Goal: Task Accomplishment & Management: Manage account settings

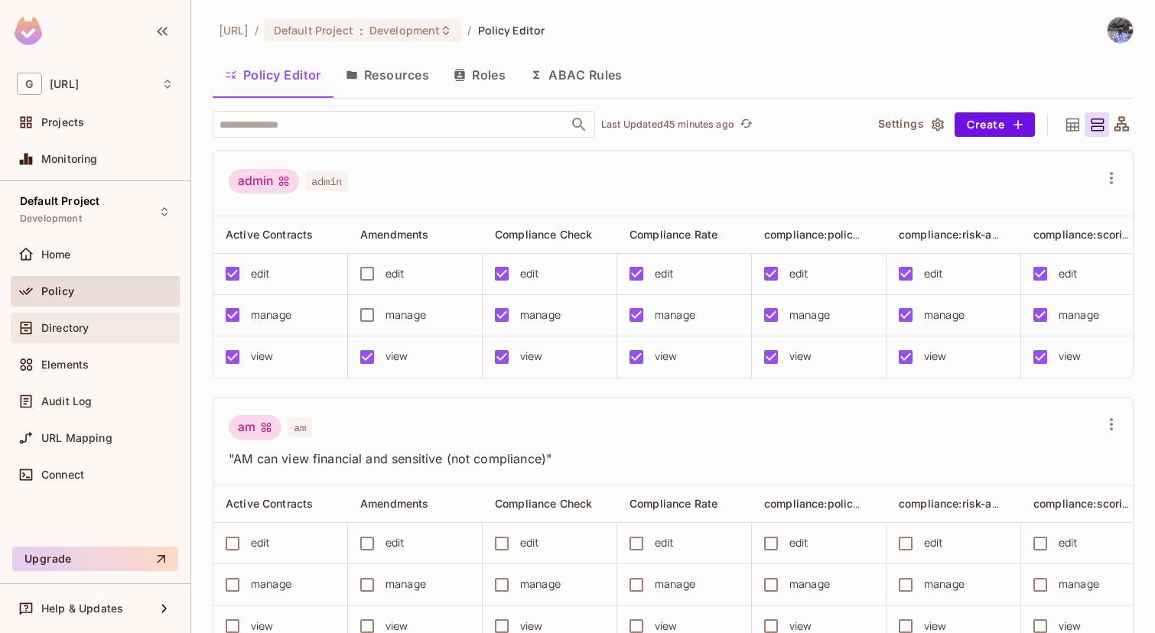
click at [120, 327] on div "Directory" at bounding box center [107, 328] width 132 height 12
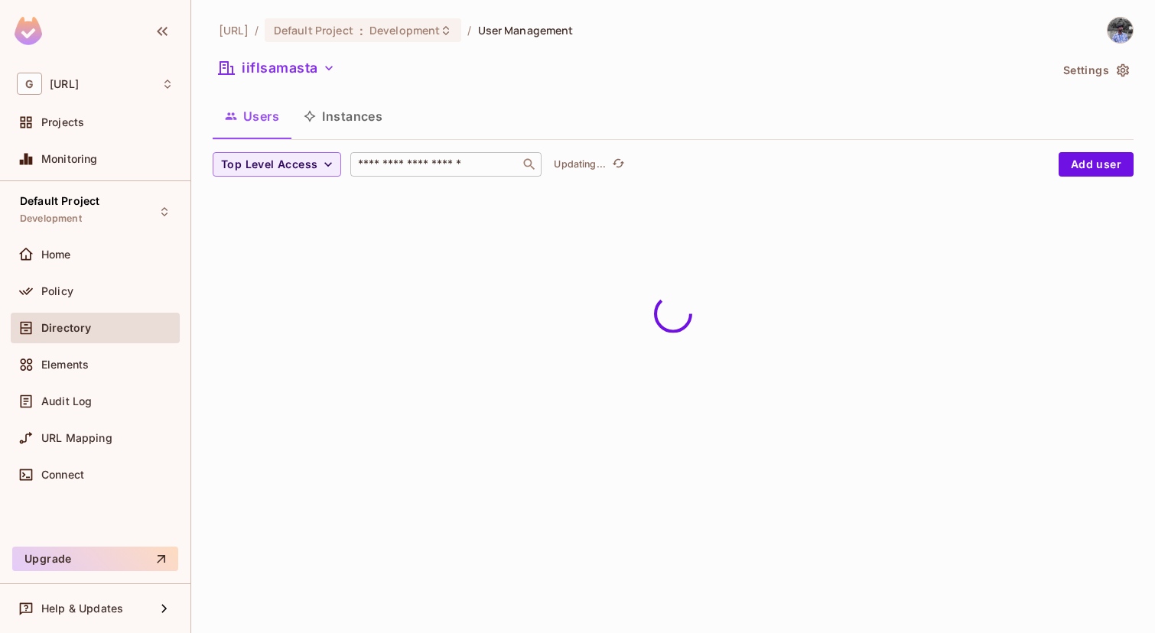
click at [427, 158] on input "text" at bounding box center [435, 164] width 161 height 15
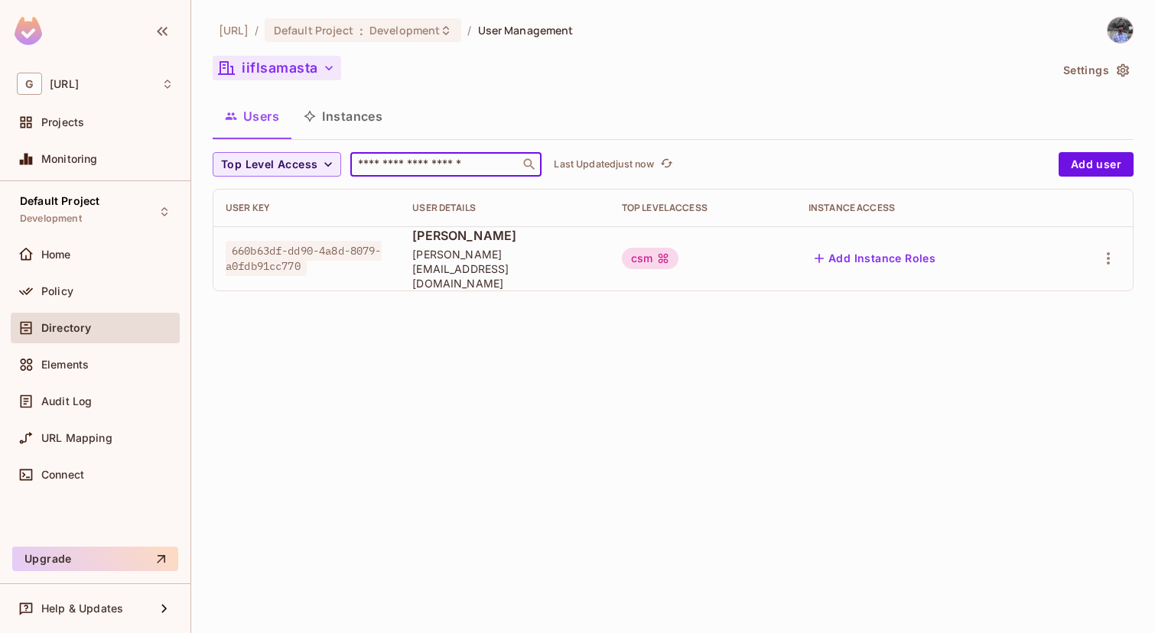
click at [314, 60] on button "iiflsamasta" at bounding box center [277, 68] width 128 height 24
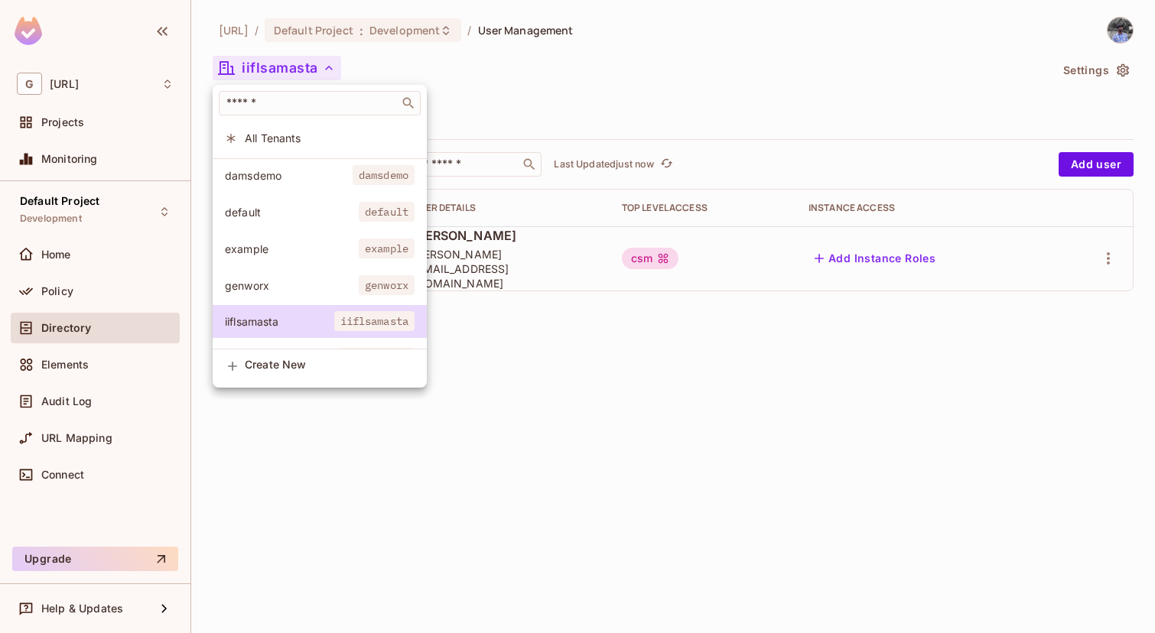
click at [317, 216] on span "default" at bounding box center [292, 212] width 134 height 15
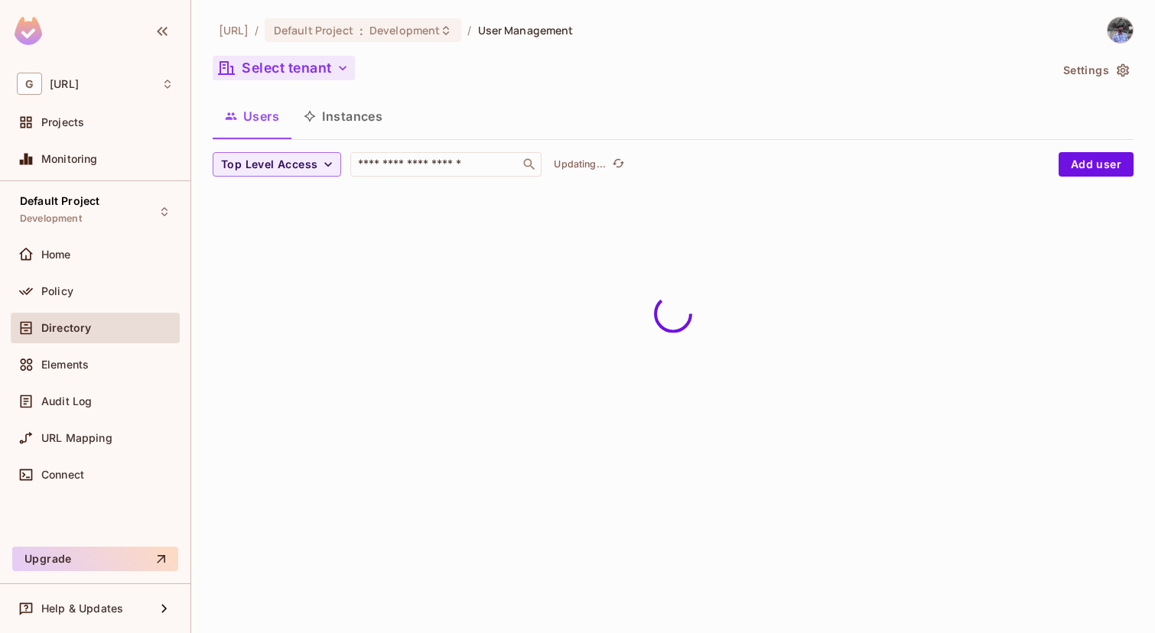
click at [311, 62] on button "Select tenant" at bounding box center [284, 68] width 142 height 24
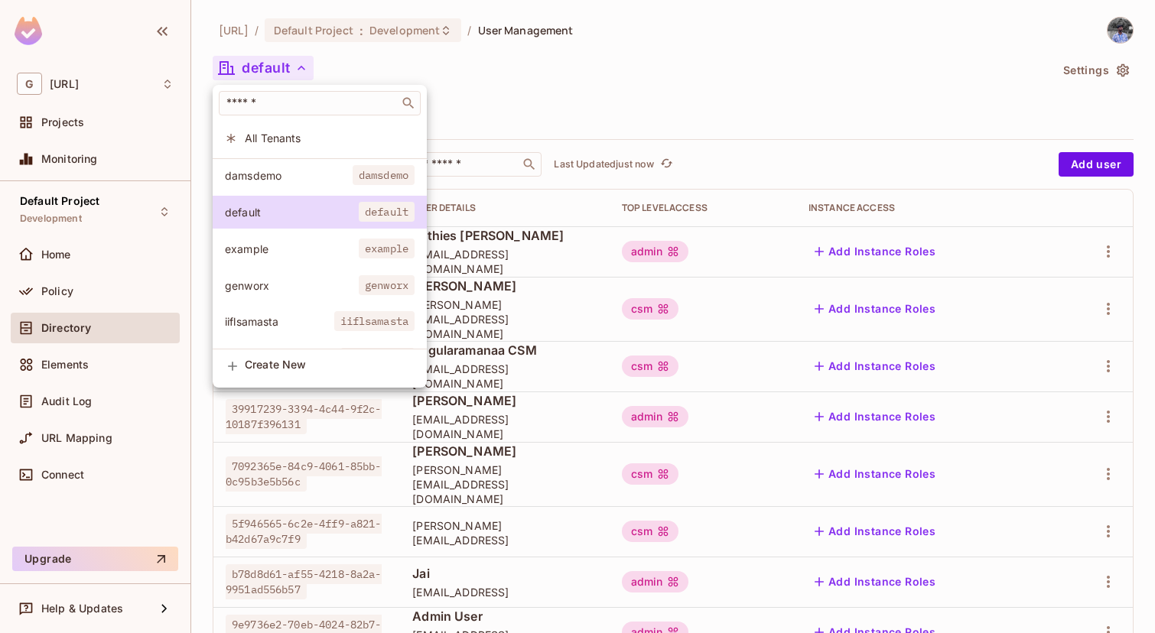
click at [315, 168] on span "damsdemo" at bounding box center [289, 175] width 128 height 15
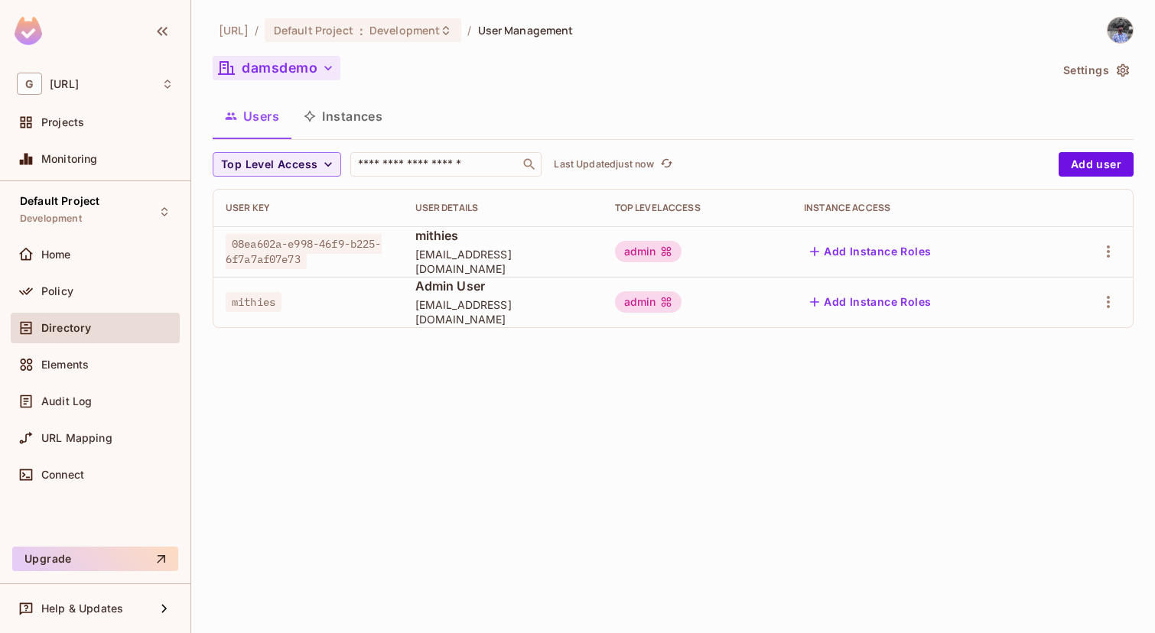
click at [312, 70] on button "damsdemo" at bounding box center [277, 68] width 128 height 24
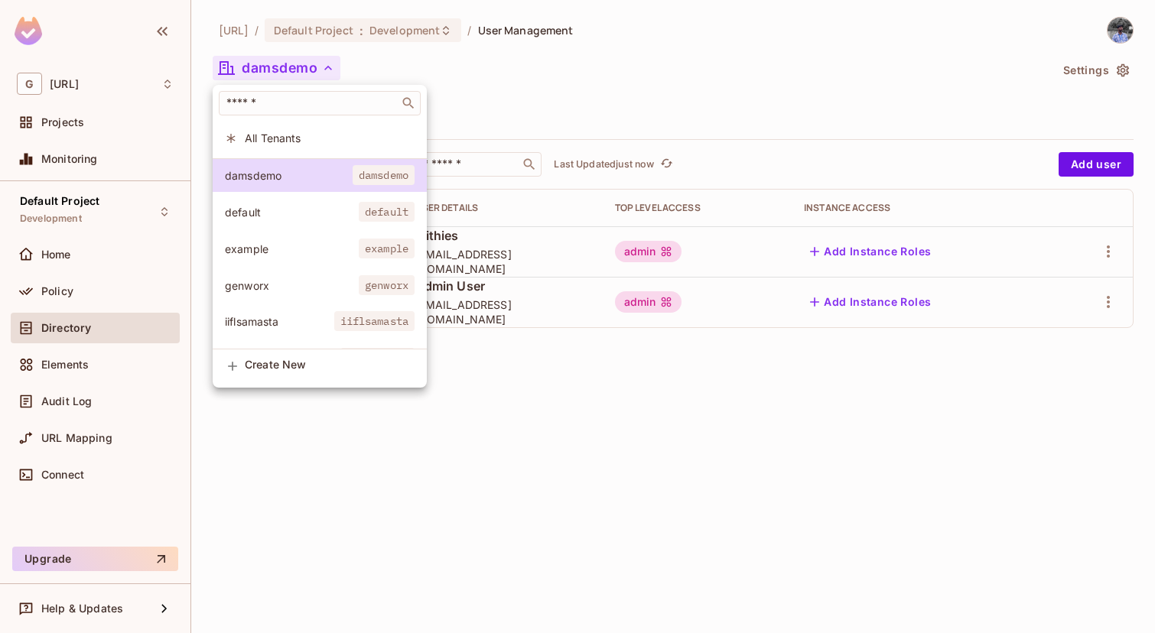
click at [560, 393] on div at bounding box center [577, 316] width 1155 height 633
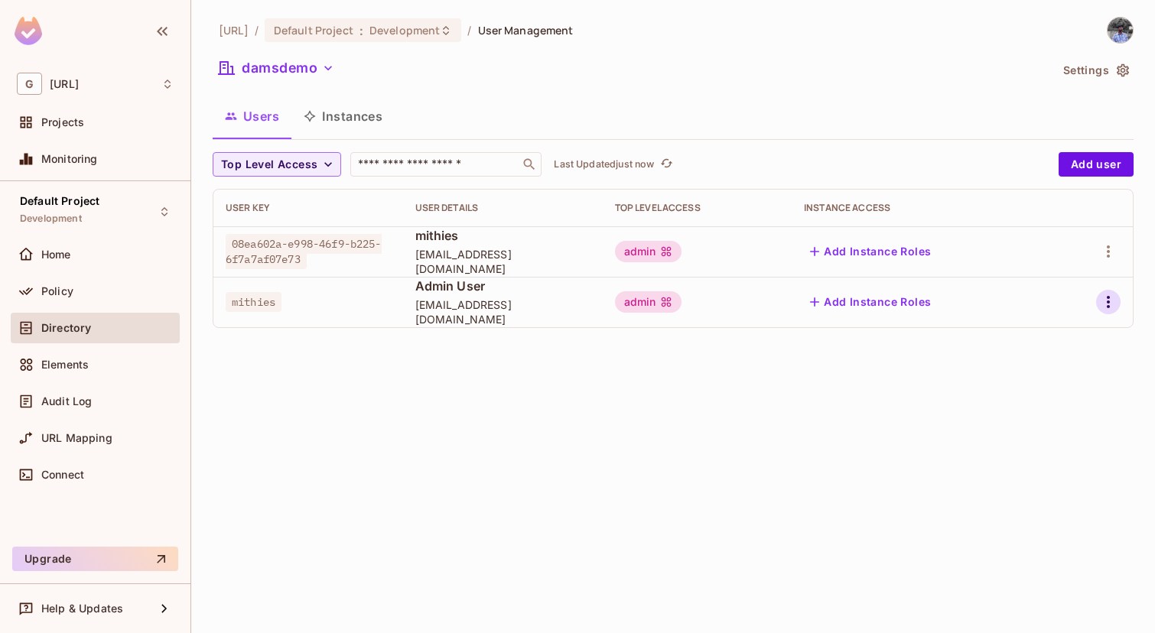
click at [1110, 292] on button "button" at bounding box center [1108, 302] width 24 height 24
click at [1025, 419] on li "Delete User" at bounding box center [1041, 405] width 135 height 34
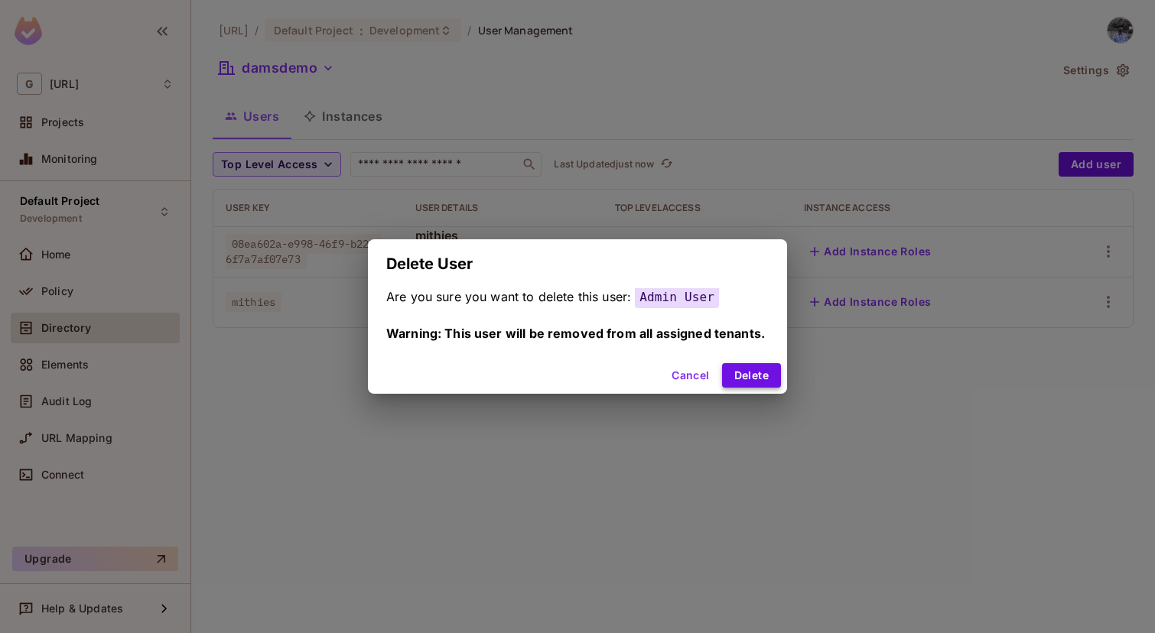
click at [766, 372] on button "Delete" at bounding box center [751, 375] width 59 height 24
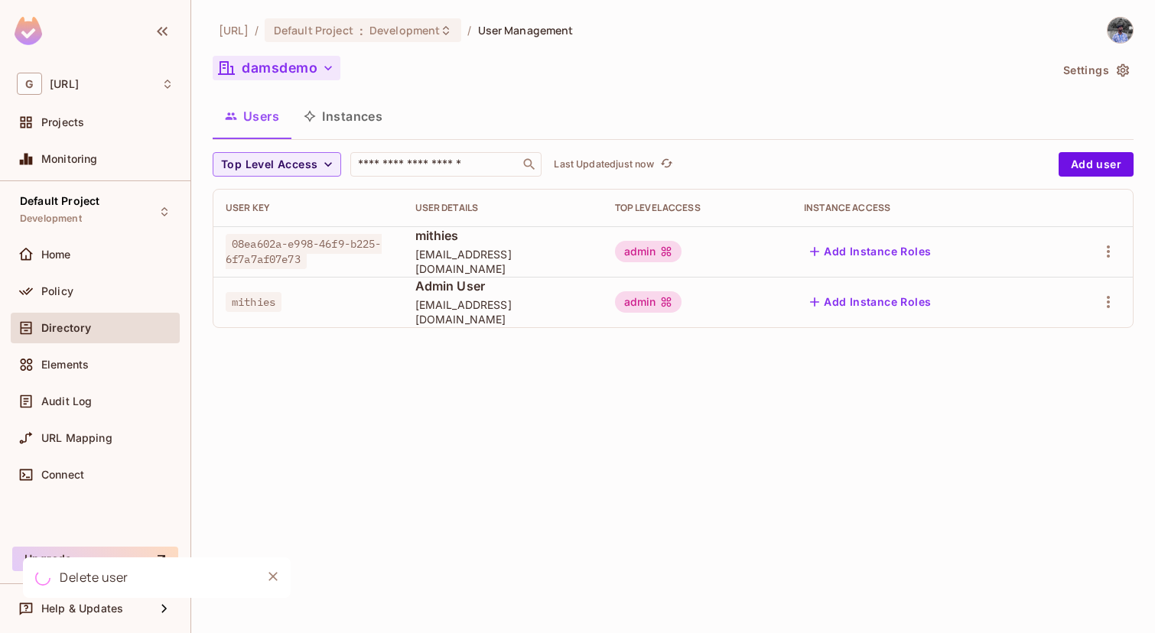
click at [281, 70] on button "damsdemo" at bounding box center [277, 68] width 128 height 24
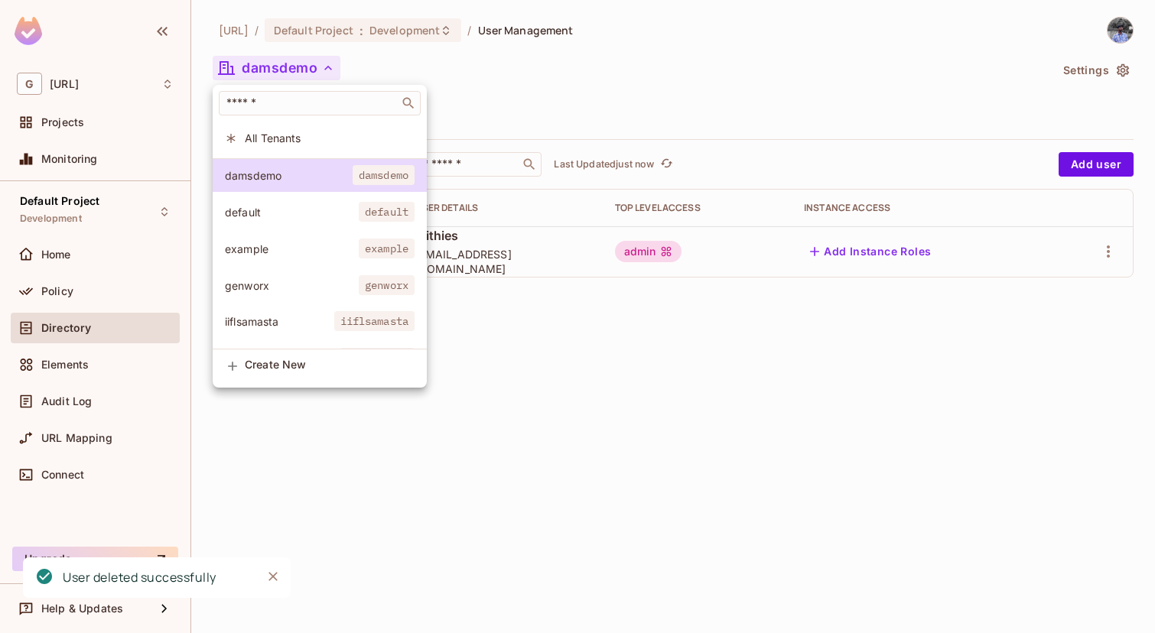
click at [307, 212] on span "default" at bounding box center [292, 212] width 134 height 15
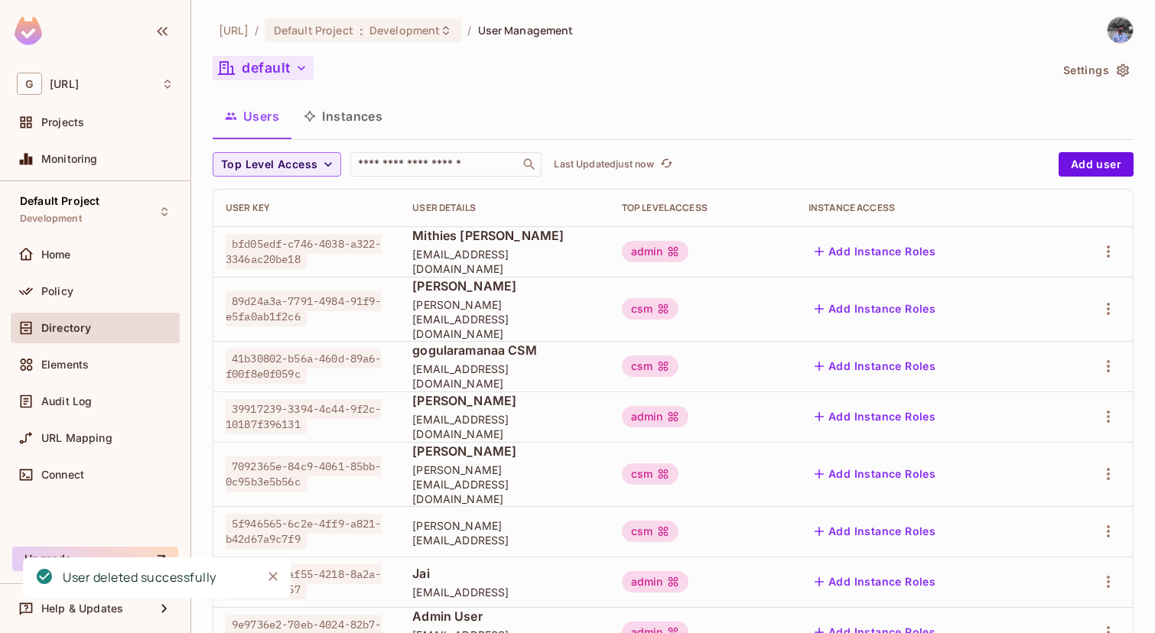
click at [251, 72] on button "default" at bounding box center [263, 68] width 101 height 24
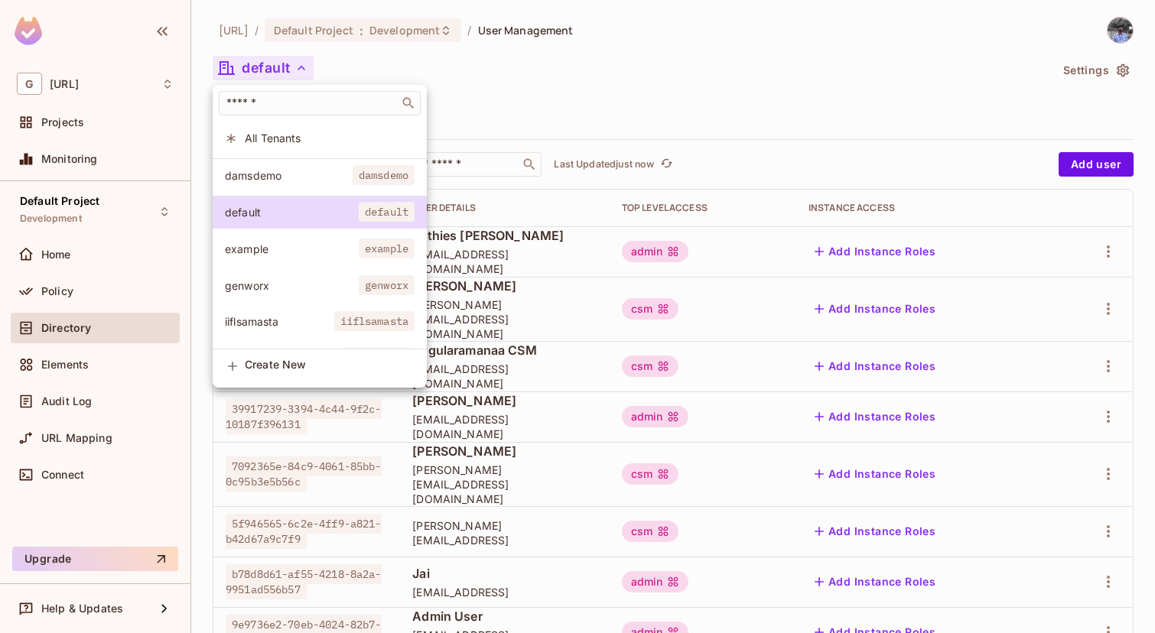
click at [305, 258] on li "example example" at bounding box center [320, 248] width 214 height 33
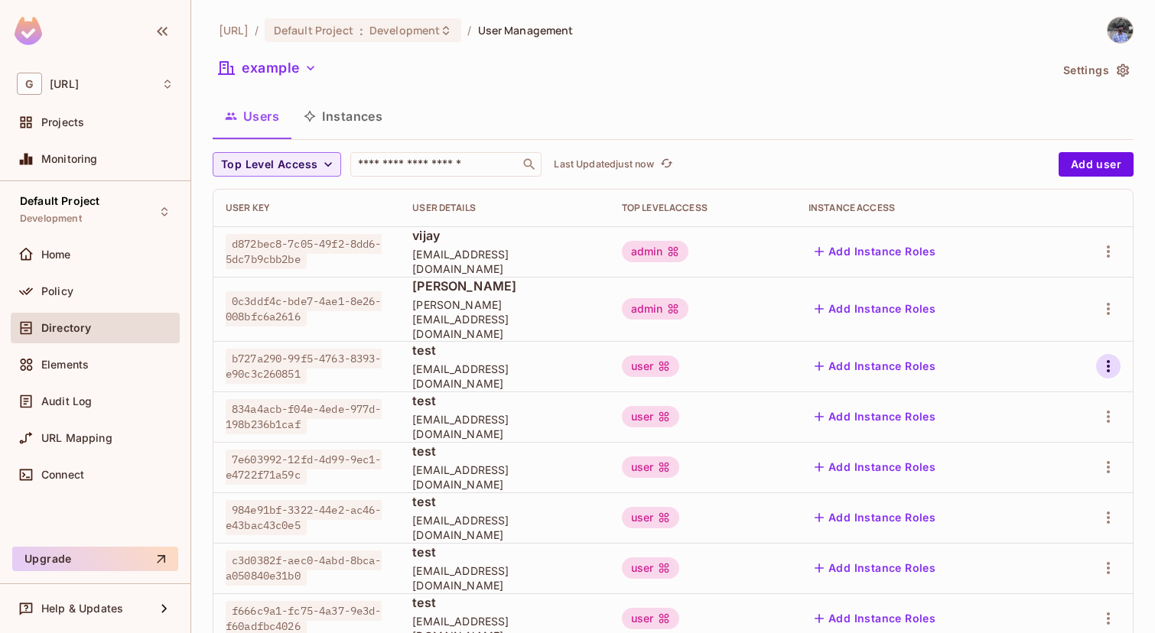
click at [1109, 357] on icon "button" at bounding box center [1108, 366] width 18 height 18
click at [1051, 460] on div "Delete User" at bounding box center [1047, 454] width 60 height 15
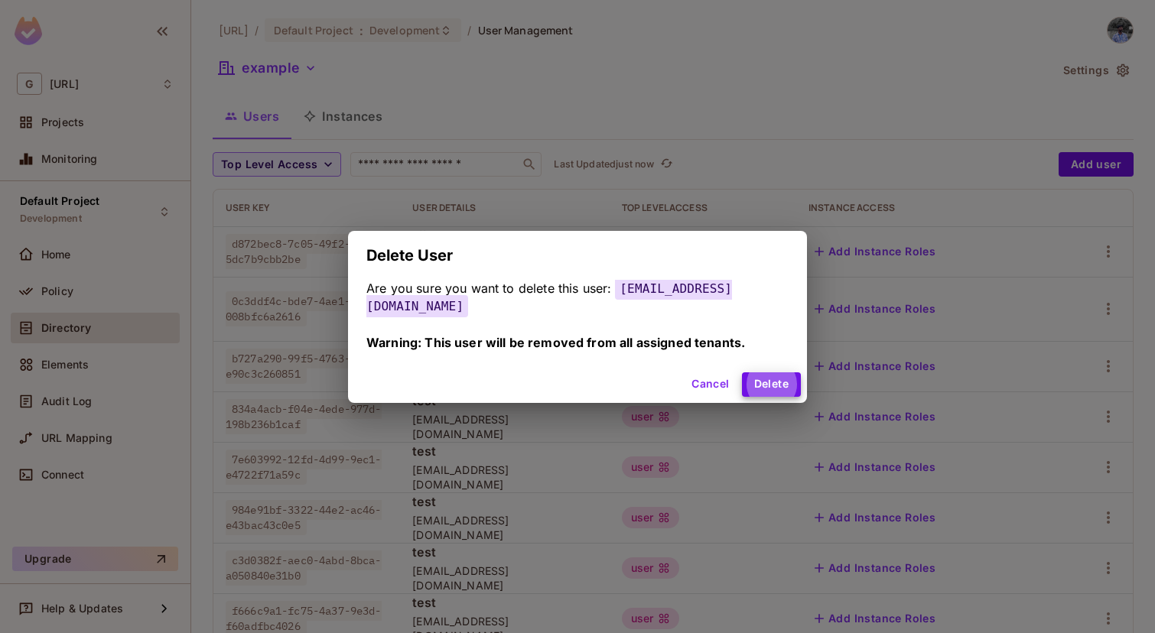
click at [742, 372] on button "Delete" at bounding box center [771, 384] width 59 height 24
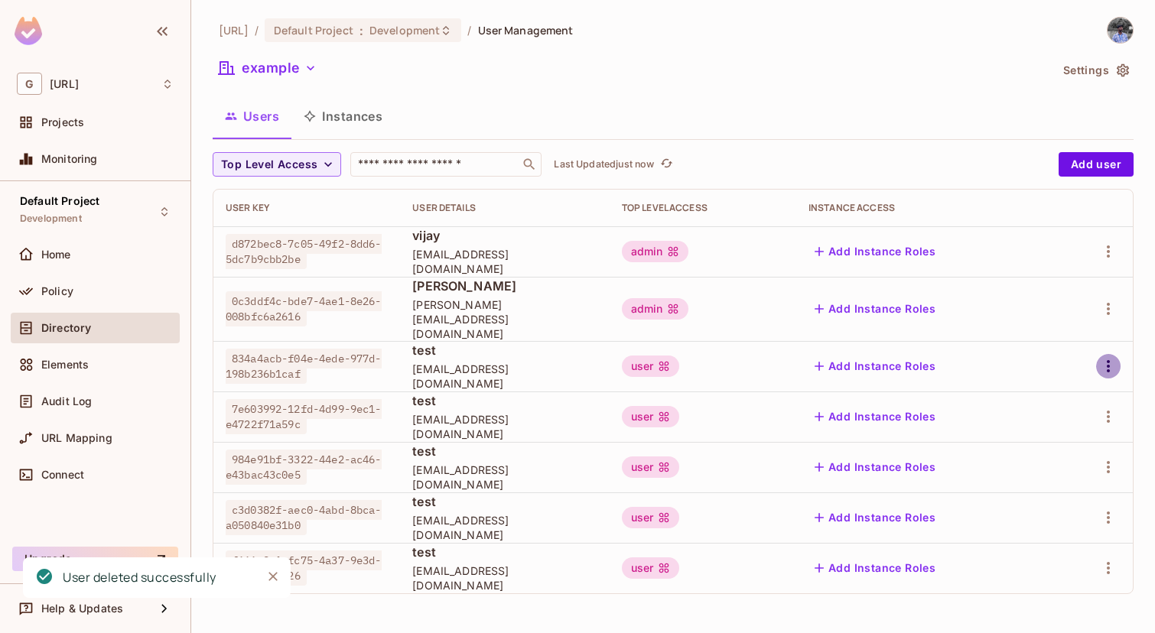
click at [1115, 357] on icon "button" at bounding box center [1108, 366] width 18 height 18
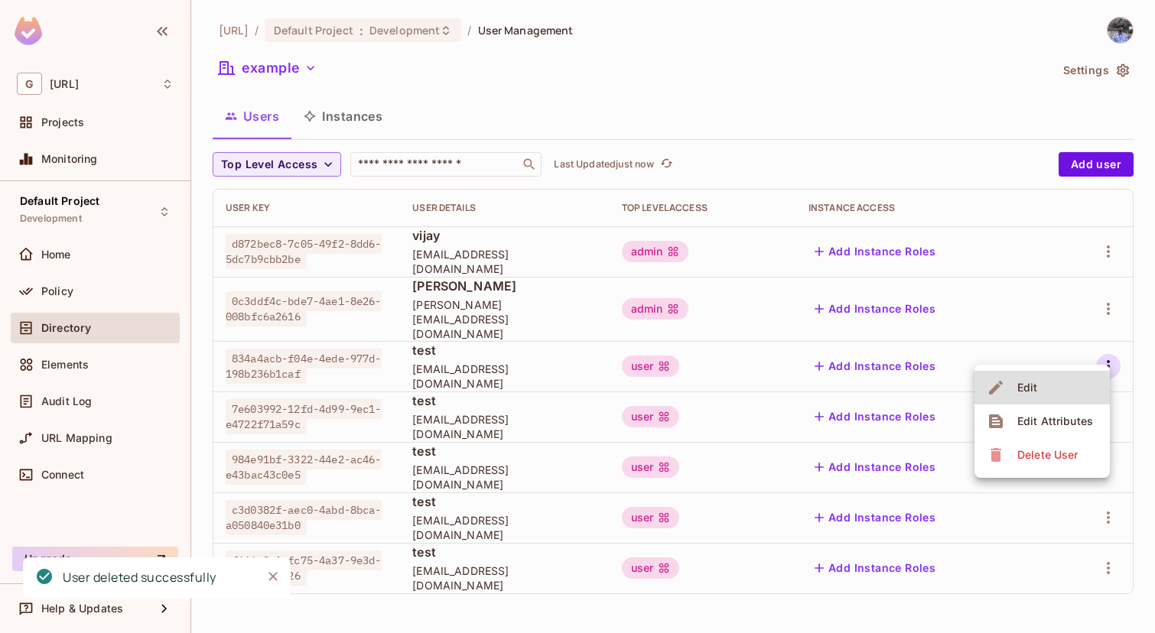
click at [1035, 462] on div "Delete User" at bounding box center [1047, 454] width 60 height 15
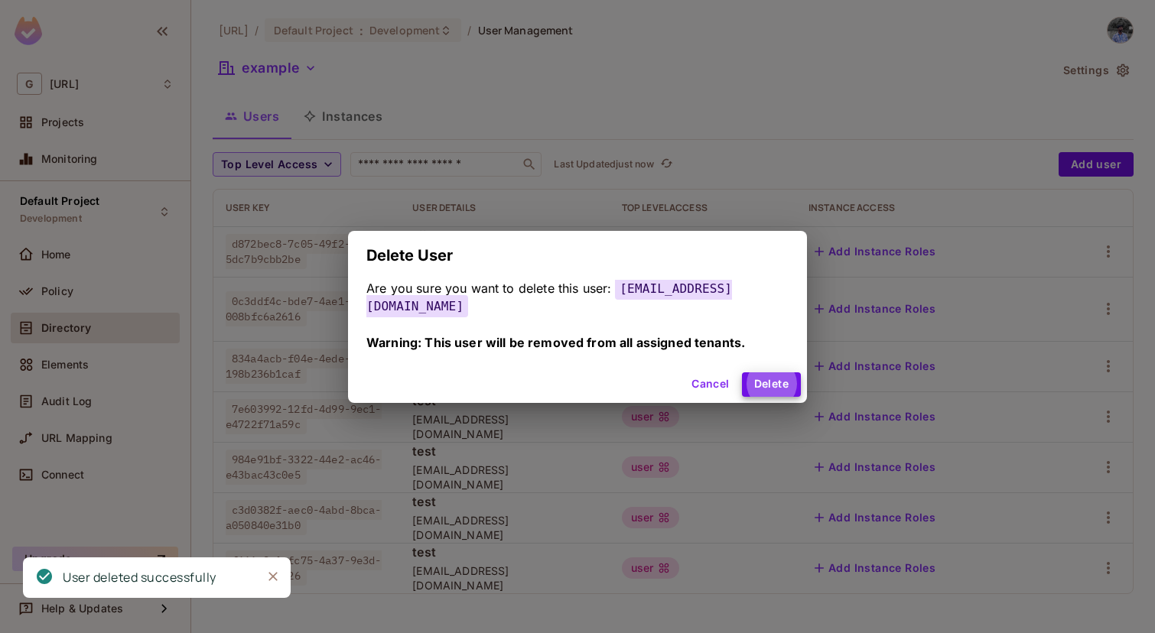
click at [742, 372] on button "Delete" at bounding box center [771, 384] width 59 height 24
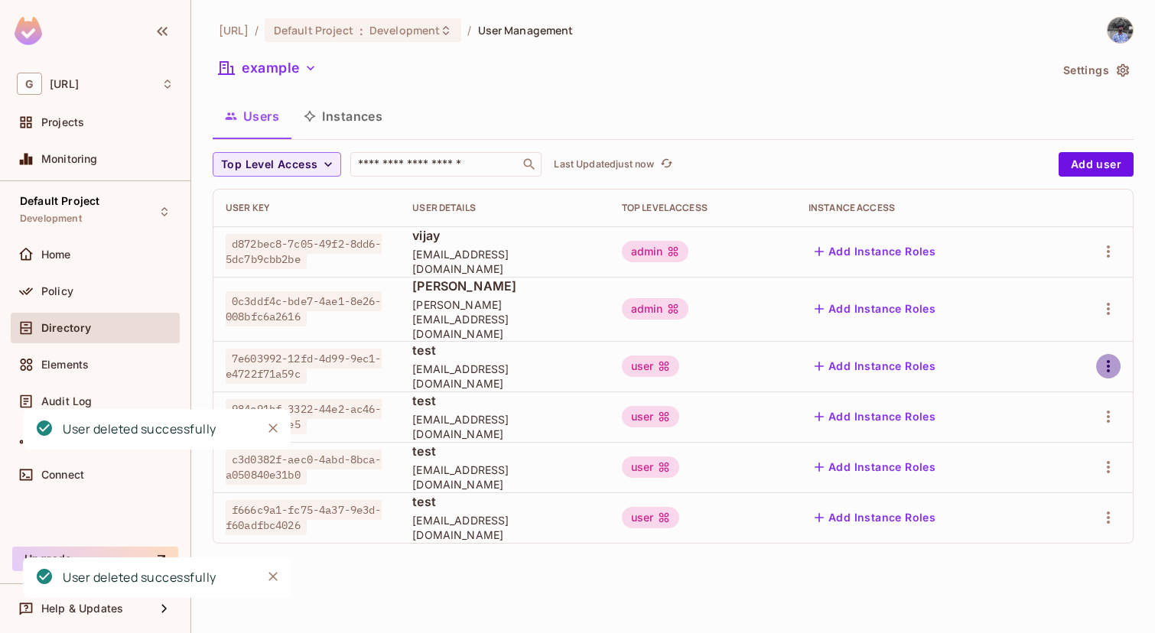
click at [1107, 360] on icon "button" at bounding box center [1107, 366] width 3 height 12
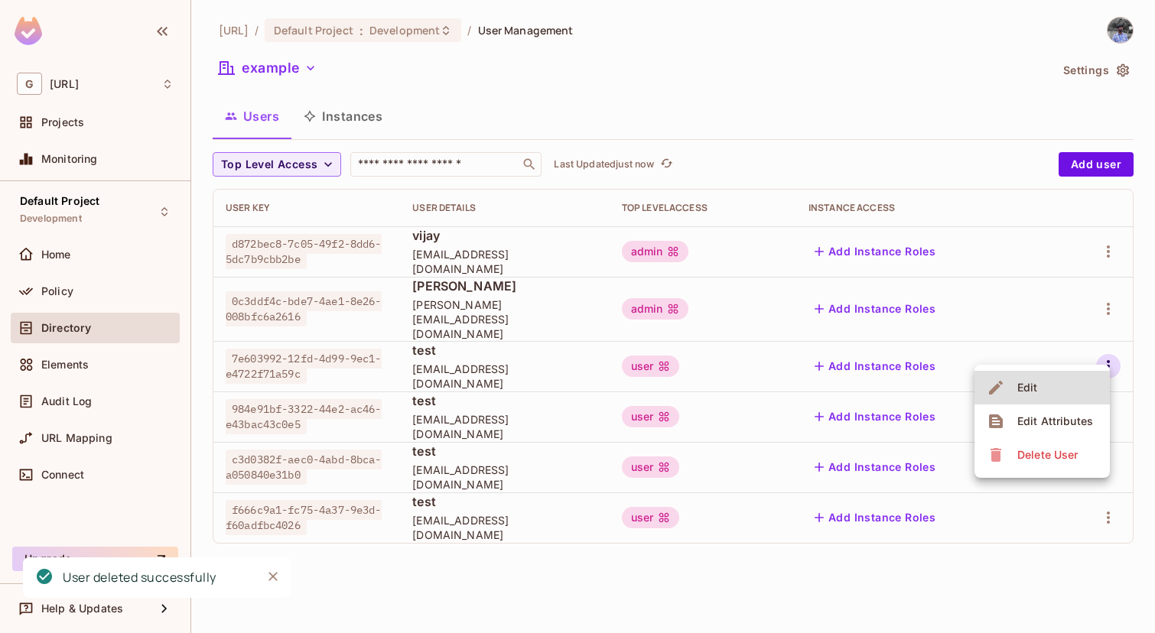
click at [1054, 456] on div "Delete User" at bounding box center [1047, 454] width 60 height 15
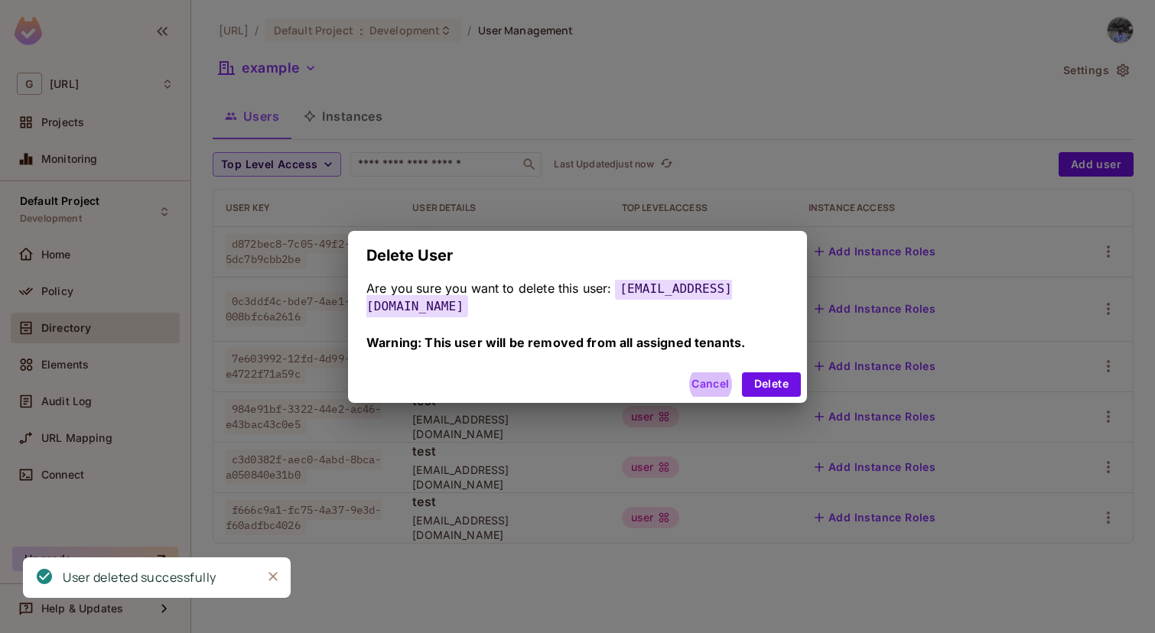
click at [742, 372] on button "Delete" at bounding box center [771, 384] width 59 height 24
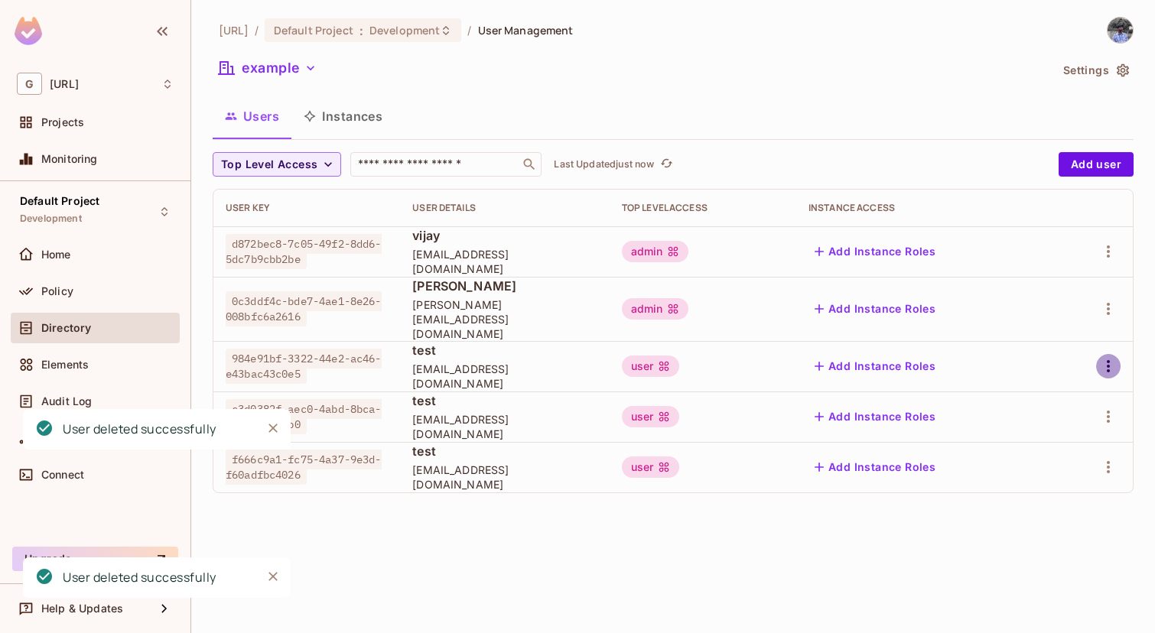
click at [1113, 357] on icon "button" at bounding box center [1108, 366] width 18 height 18
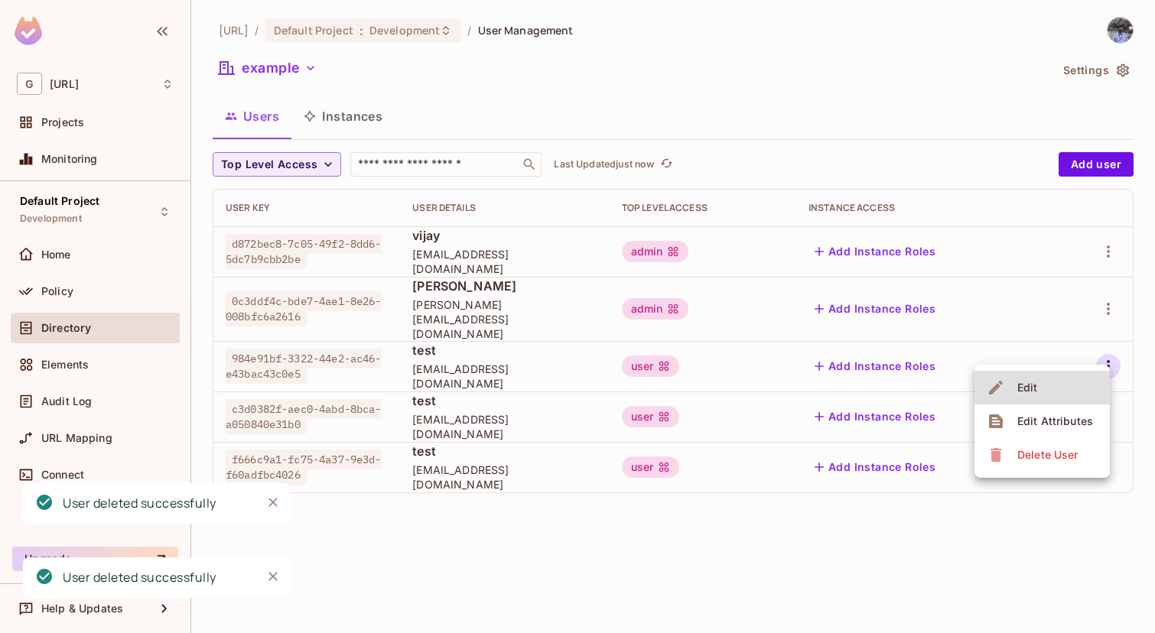
click at [1037, 460] on div "Delete User" at bounding box center [1047, 454] width 60 height 15
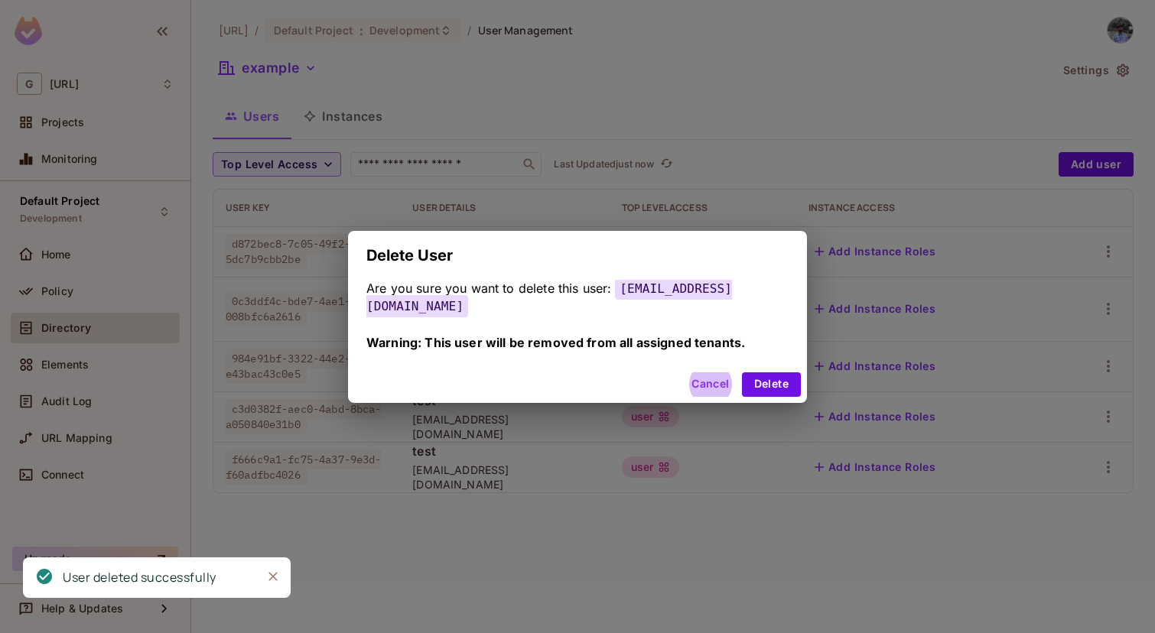
click at [742, 372] on button "Delete" at bounding box center [771, 384] width 59 height 24
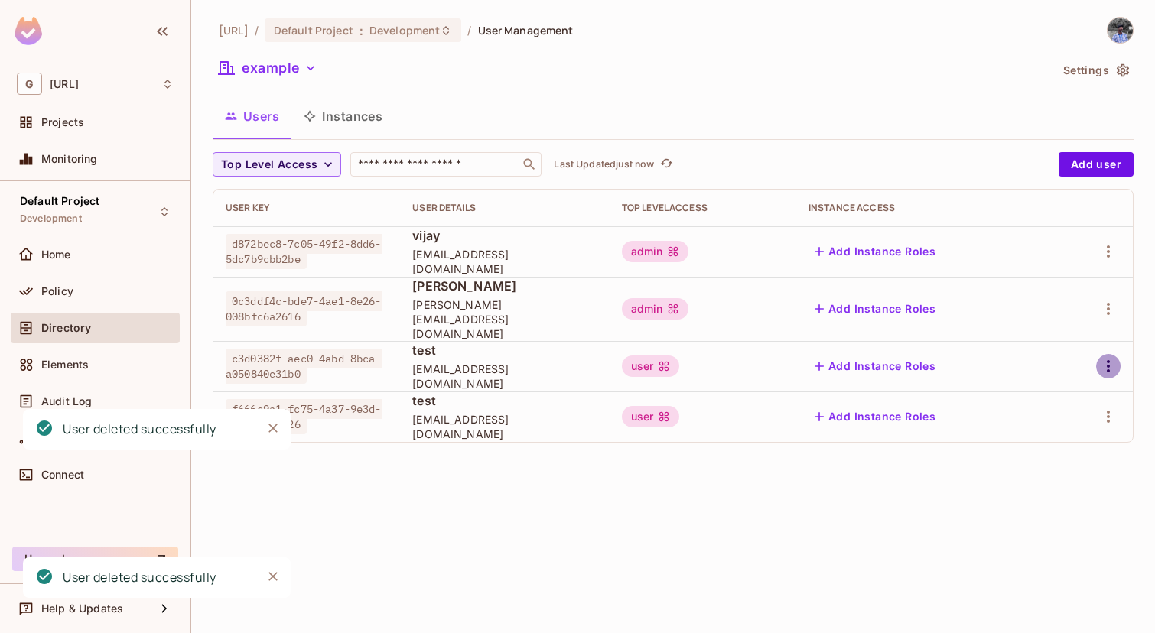
click at [1105, 357] on icon "button" at bounding box center [1108, 366] width 18 height 18
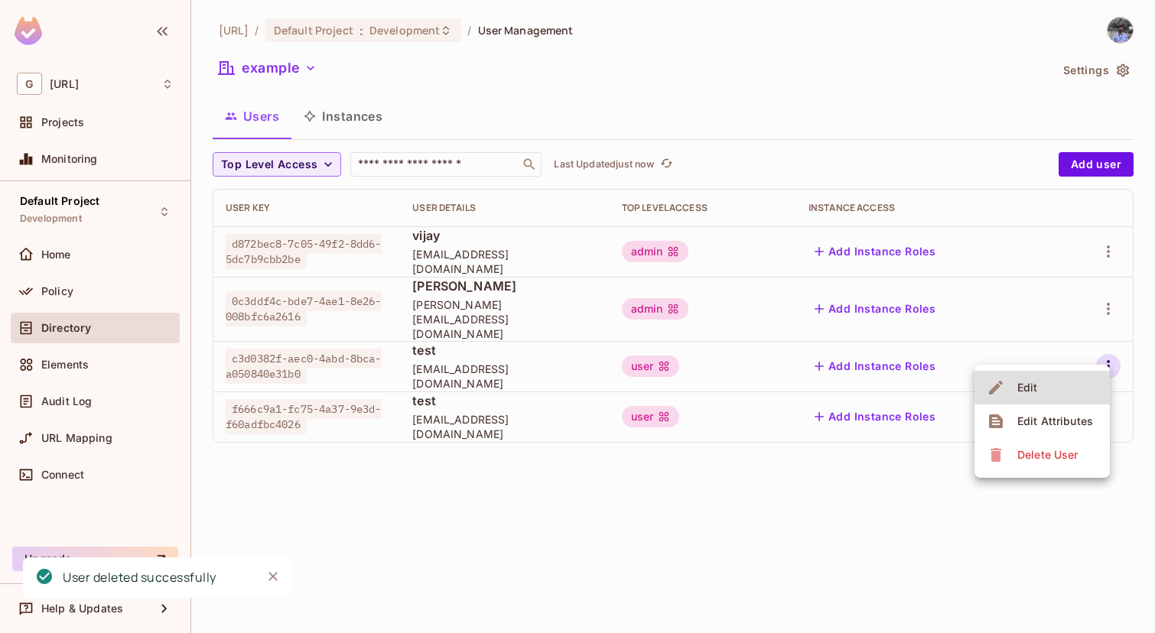
click at [1042, 452] on div "Delete User" at bounding box center [1047, 454] width 60 height 15
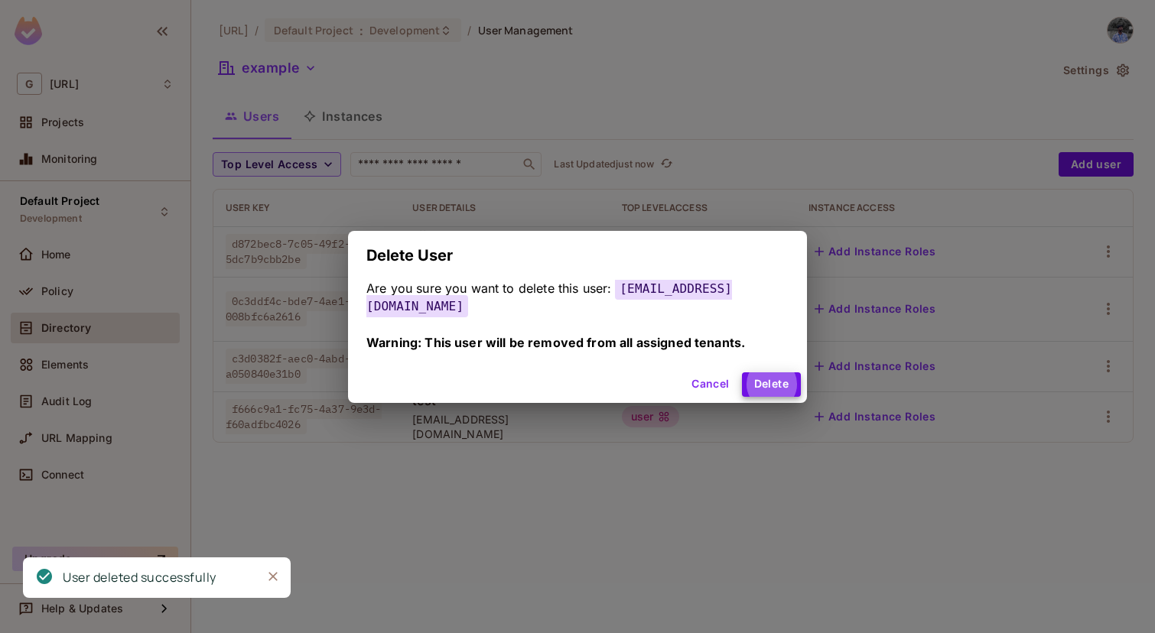
click at [742, 372] on button "Delete" at bounding box center [771, 384] width 59 height 24
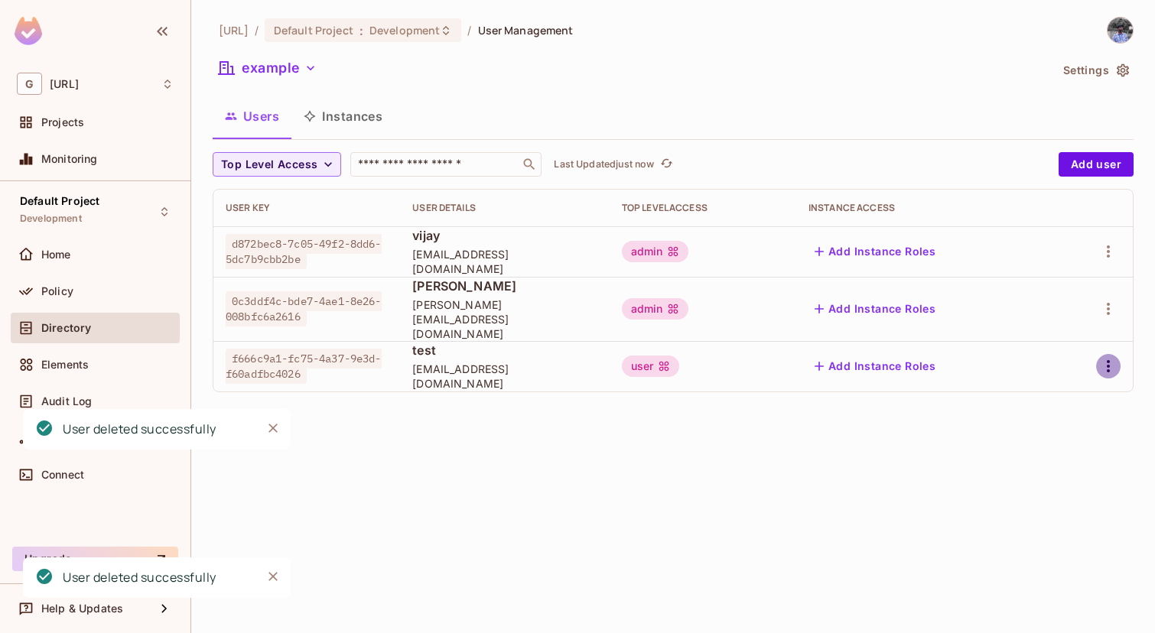
click at [1114, 357] on icon "button" at bounding box center [1108, 366] width 18 height 18
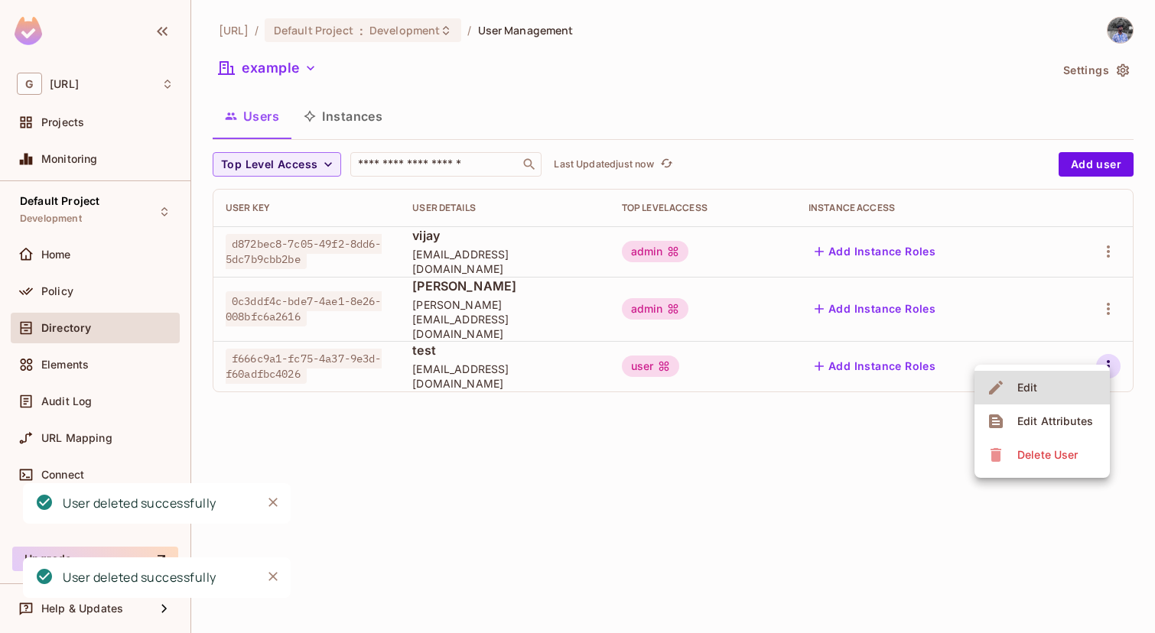
click at [1053, 443] on span "Delete User" at bounding box center [1047, 455] width 70 height 24
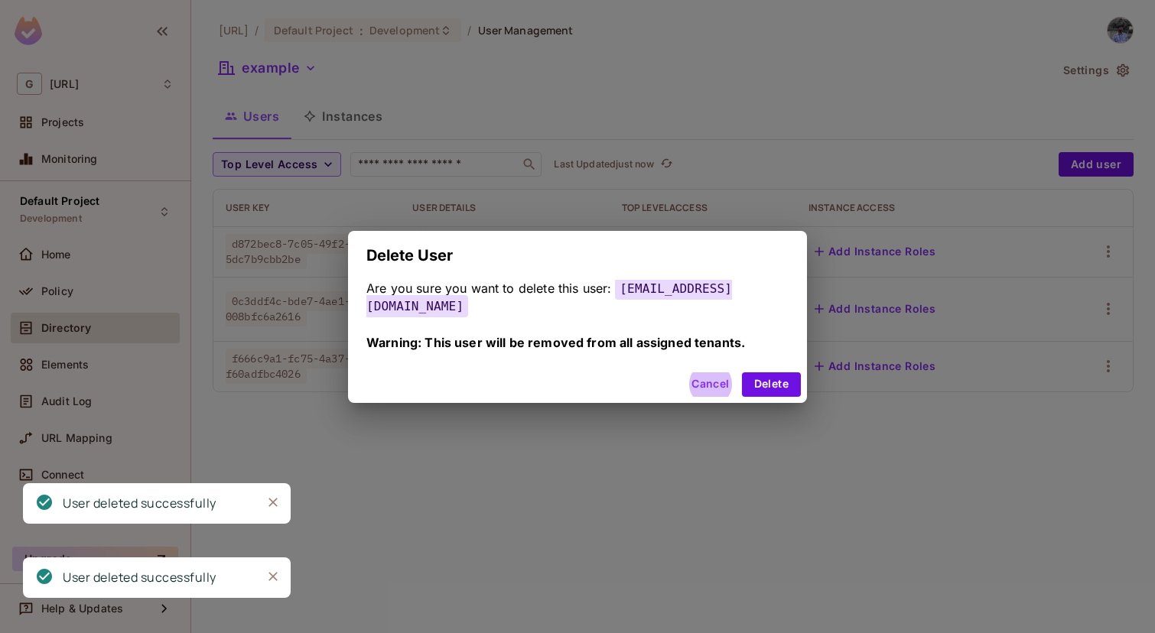
click at [742, 372] on button "Delete" at bounding box center [771, 384] width 59 height 24
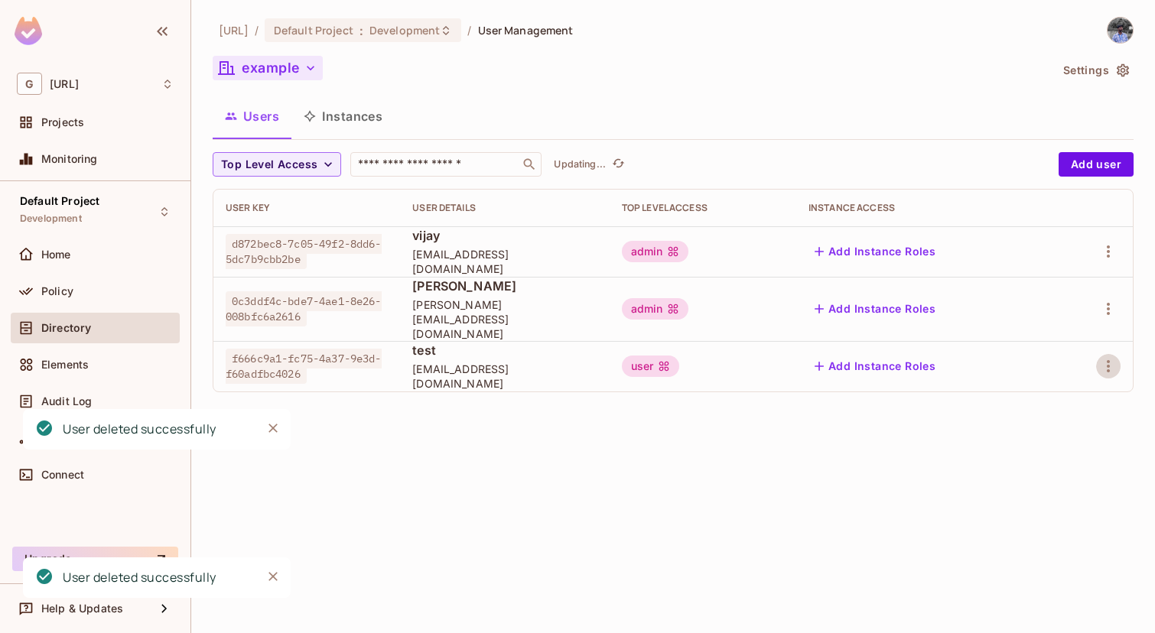
click at [288, 68] on button "example" at bounding box center [268, 68] width 110 height 24
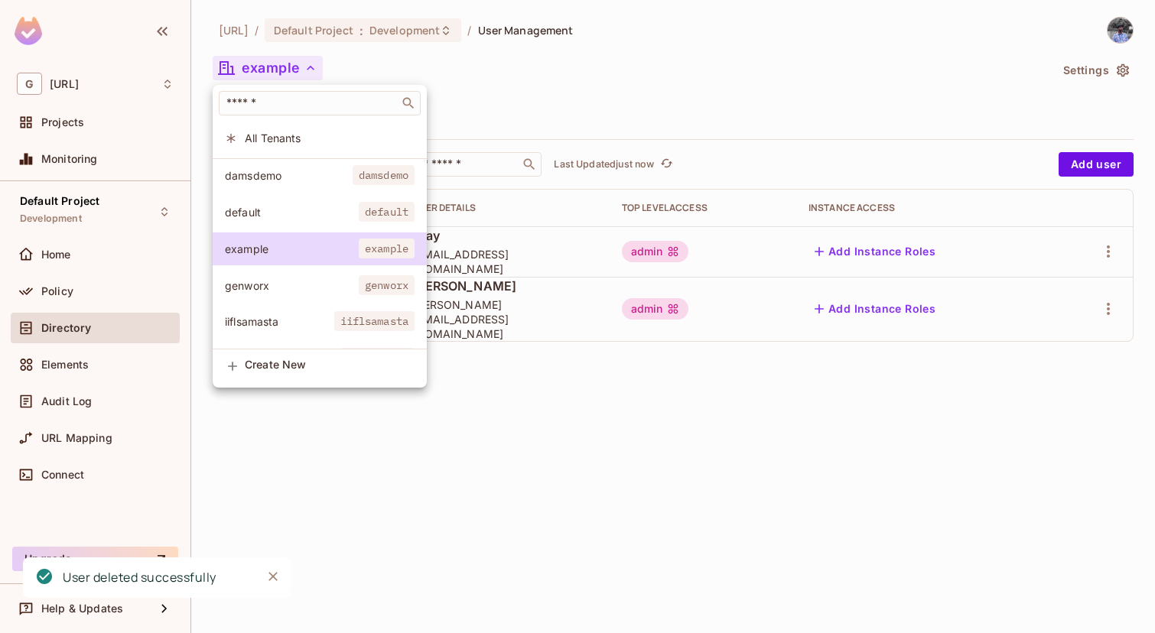
click at [288, 272] on li "genworx genworx" at bounding box center [320, 285] width 214 height 33
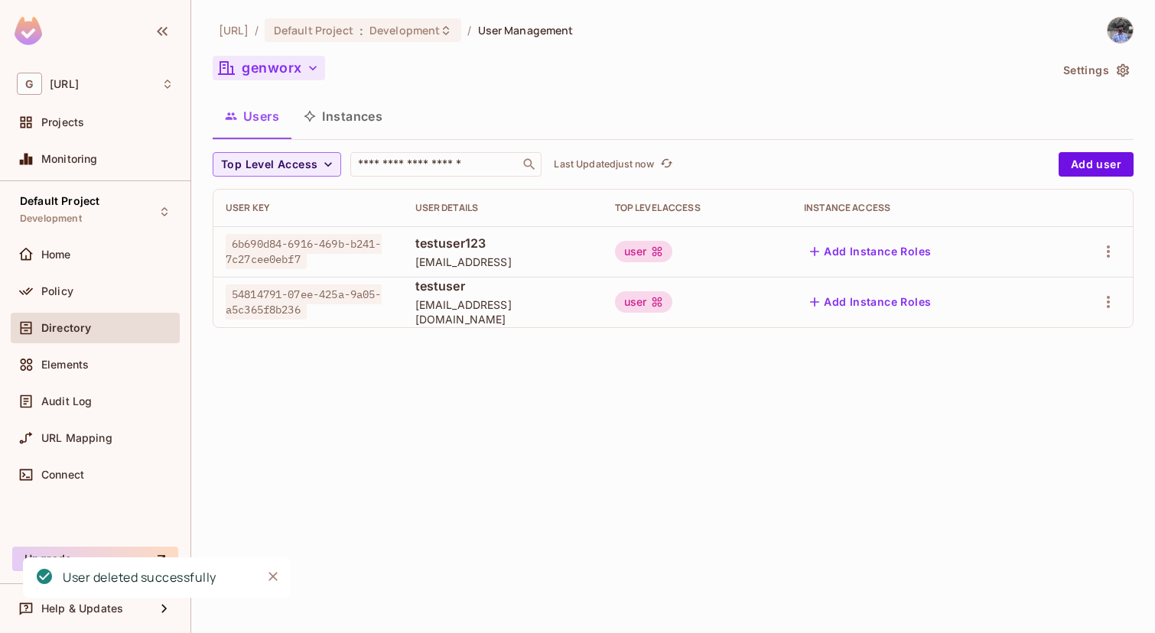
click at [323, 76] on button "genworx" at bounding box center [269, 68] width 112 height 24
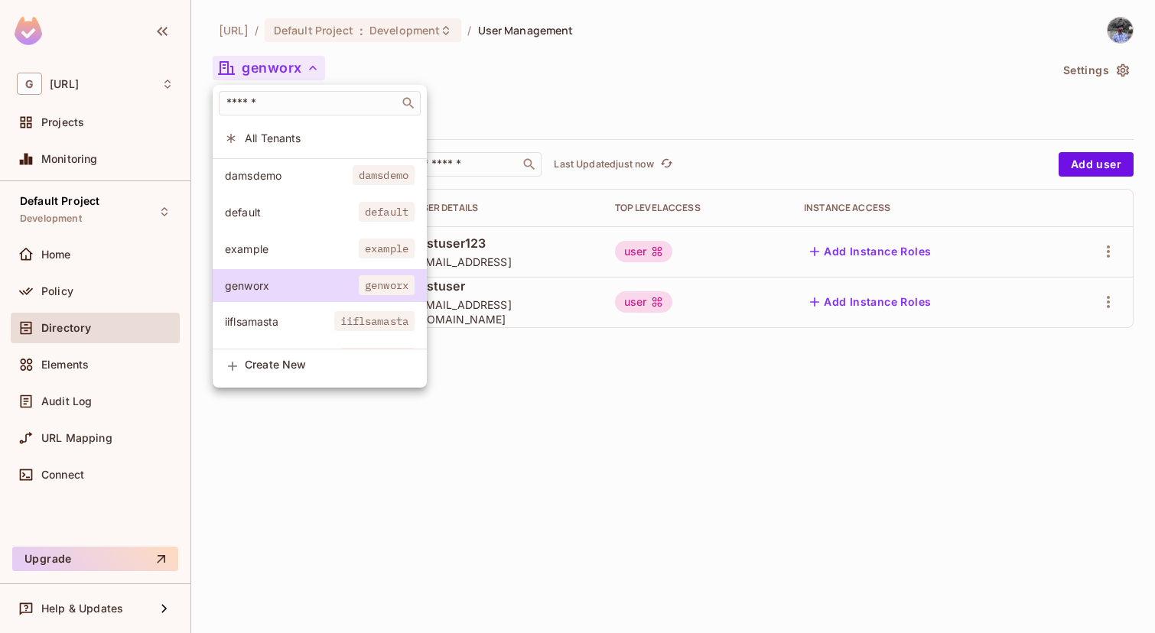
click at [349, 330] on span "iiflsamasta" at bounding box center [374, 321] width 80 height 20
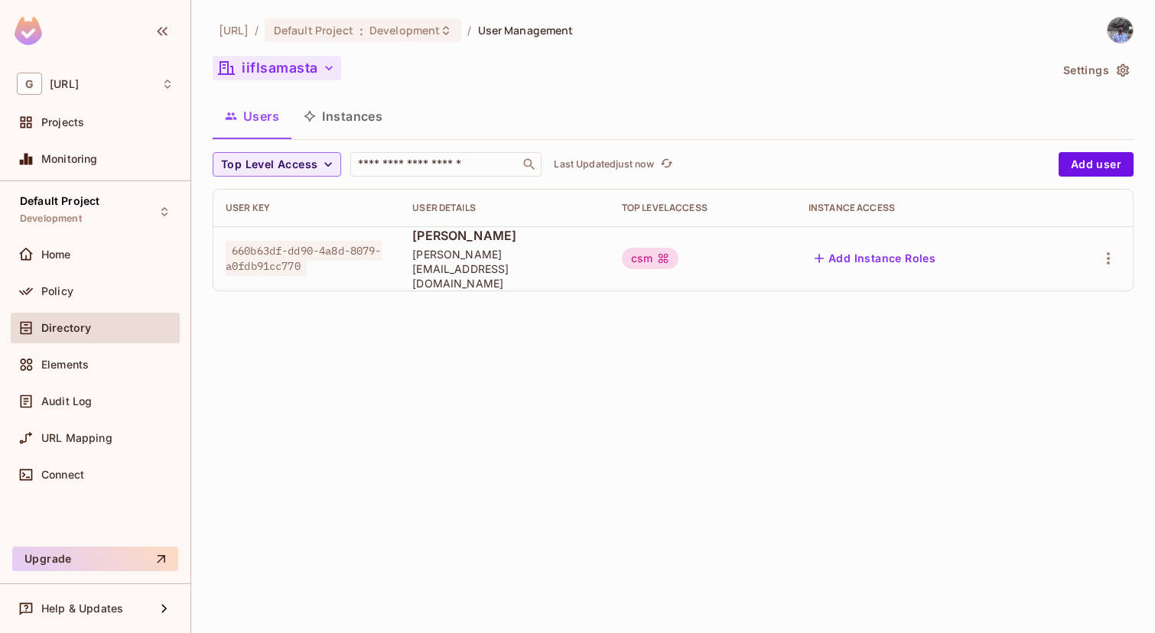
click at [316, 56] on button "iiflsamasta" at bounding box center [277, 68] width 128 height 24
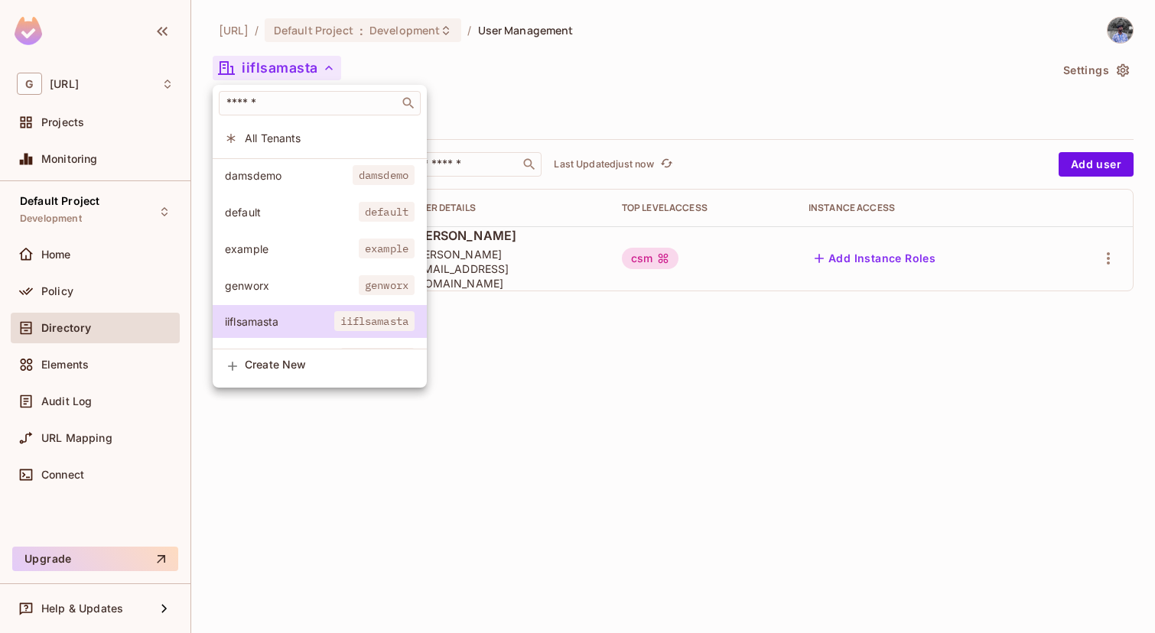
click at [328, 136] on span "All Tenants" at bounding box center [330, 138] width 170 height 15
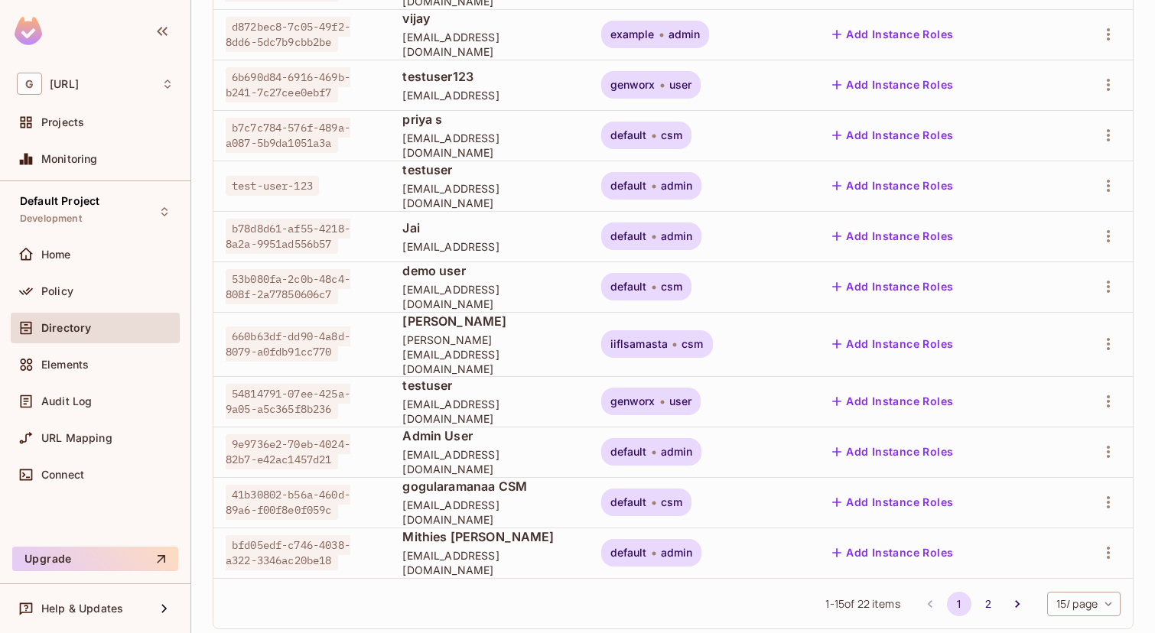
scroll to position [435, 0]
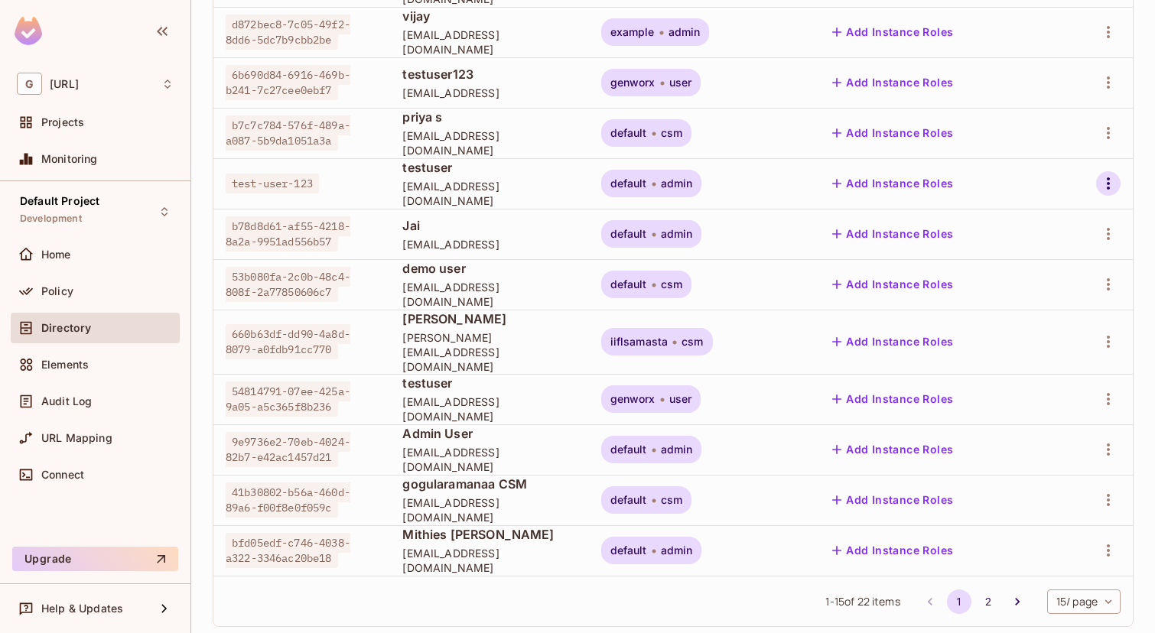
click at [1106, 174] on icon "button" at bounding box center [1108, 183] width 18 height 18
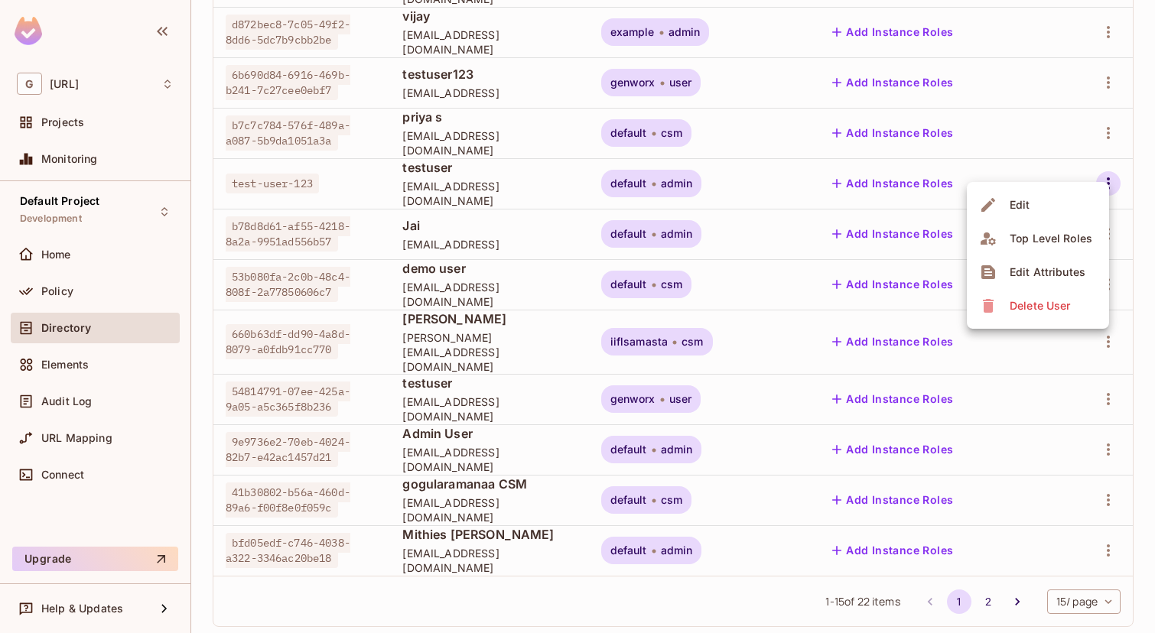
click at [1038, 314] on span "Delete User" at bounding box center [1040, 306] width 70 height 24
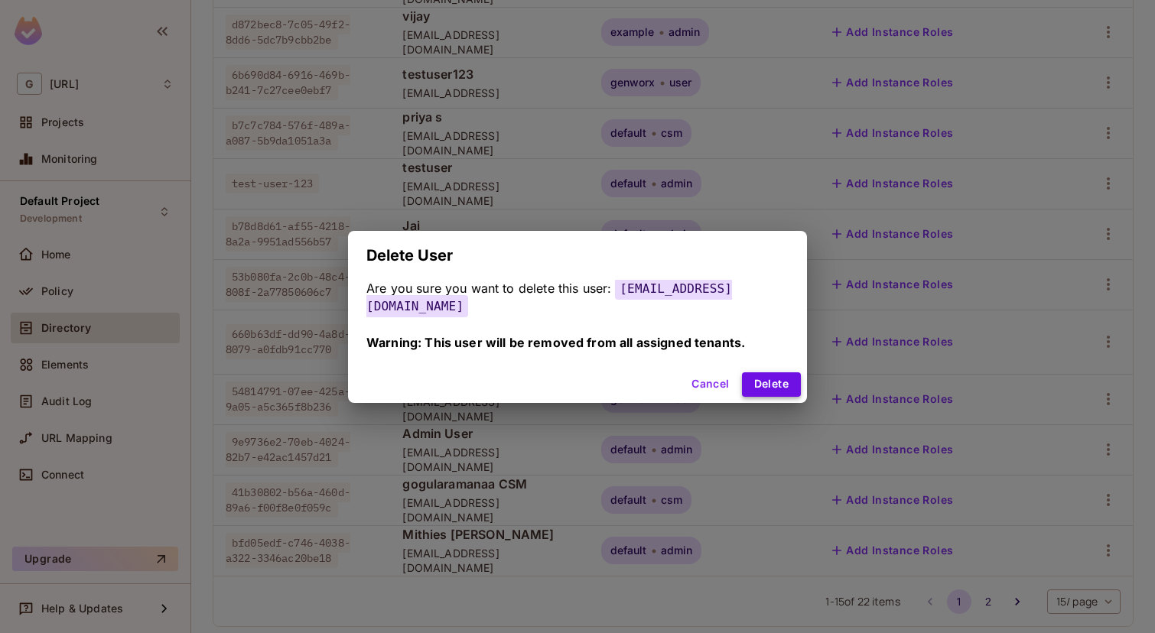
click at [767, 375] on button "Delete" at bounding box center [771, 384] width 59 height 24
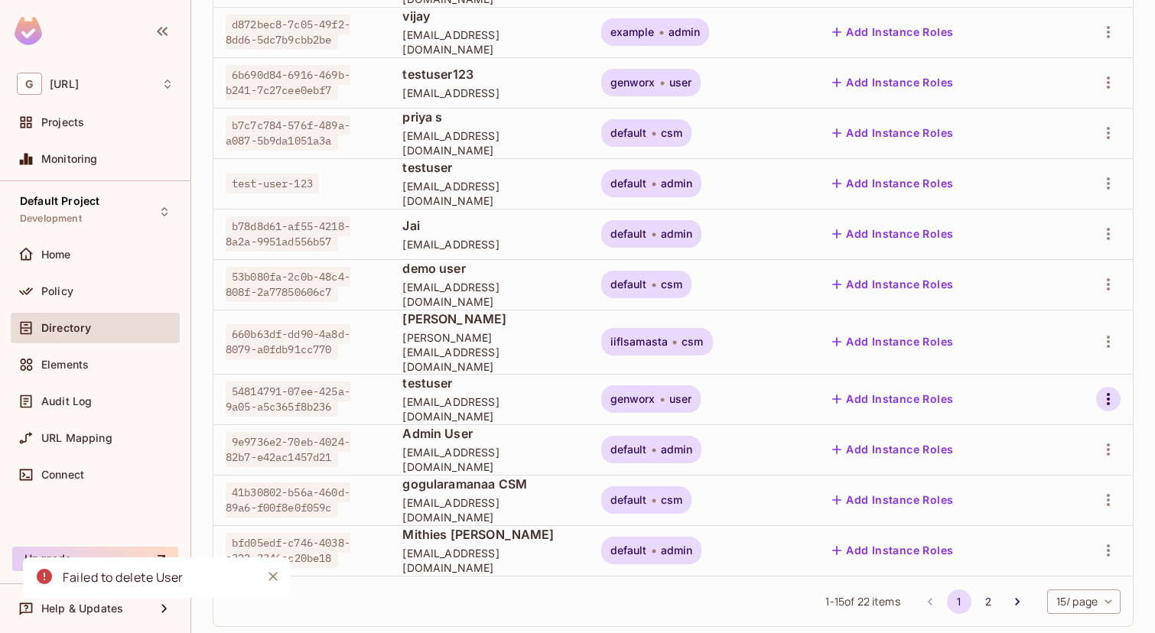
click at [1103, 390] on icon "button" at bounding box center [1108, 399] width 18 height 18
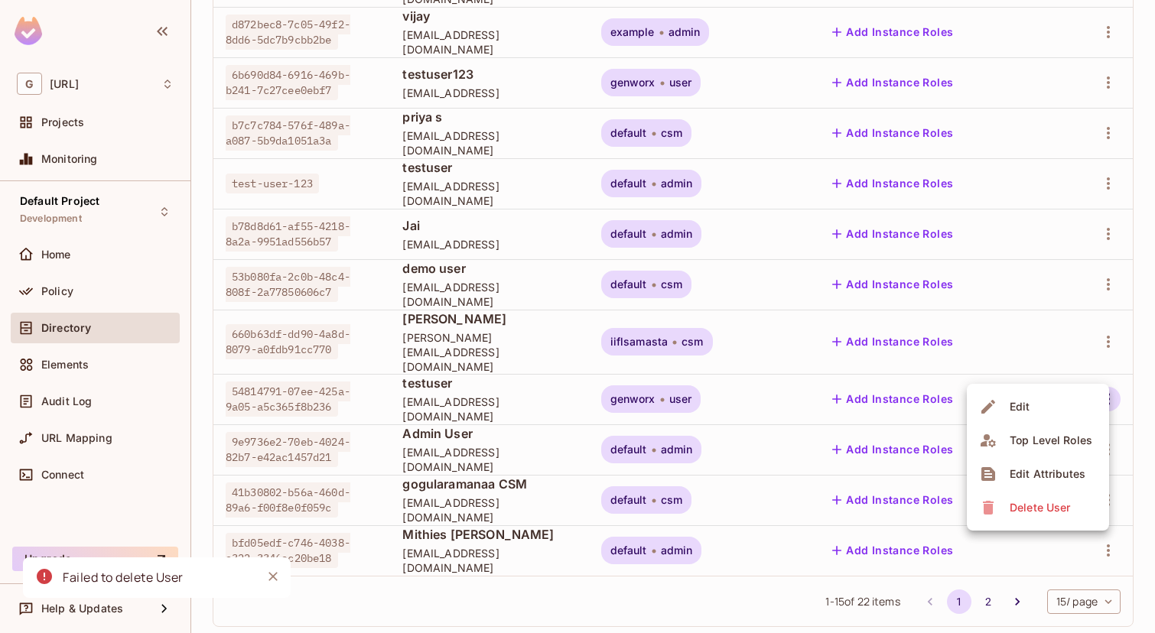
click at [1007, 508] on span "Delete User" at bounding box center [1040, 507] width 70 height 24
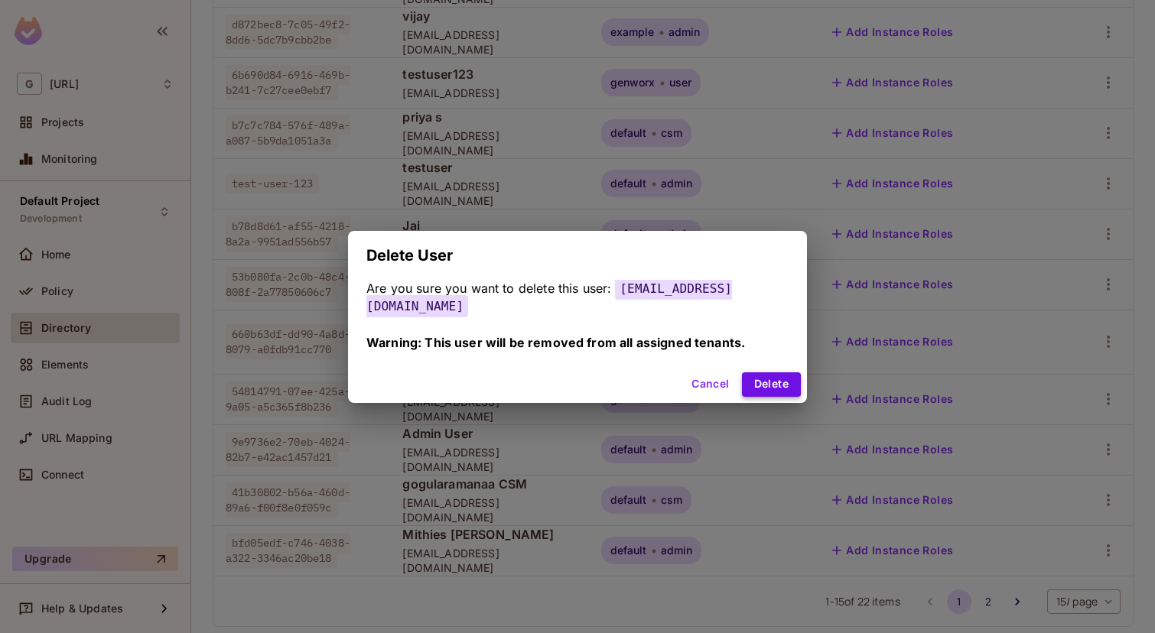
click at [784, 381] on button "Delete" at bounding box center [771, 384] width 59 height 24
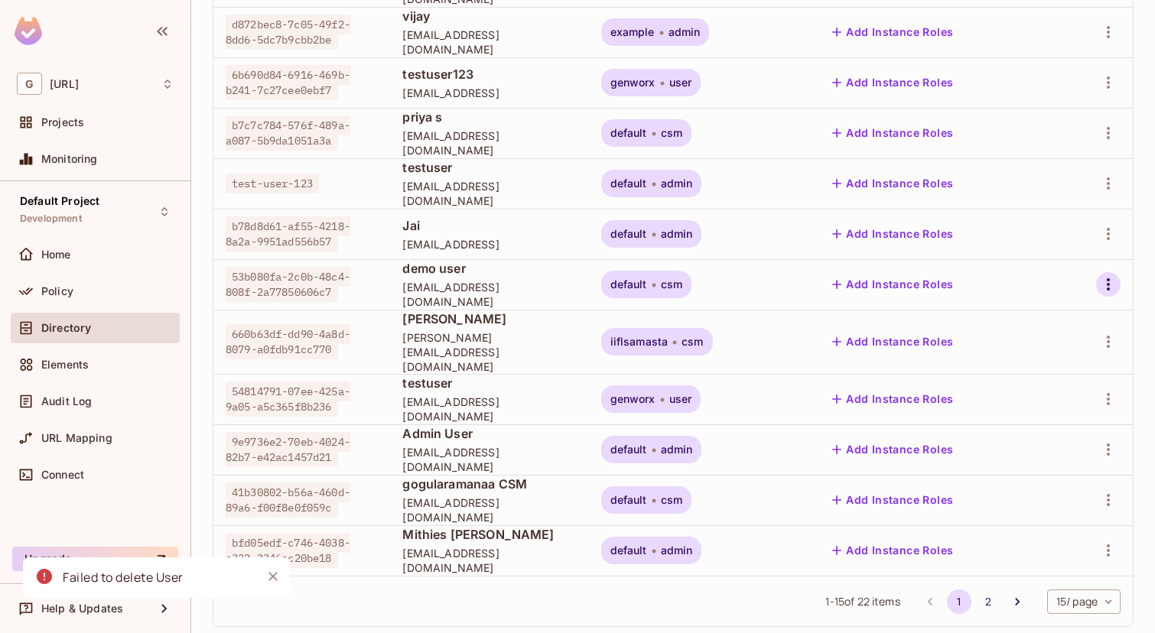
click at [1101, 275] on icon "button" at bounding box center [1108, 284] width 18 height 18
click at [1016, 405] on div "Delete User" at bounding box center [1039, 406] width 60 height 15
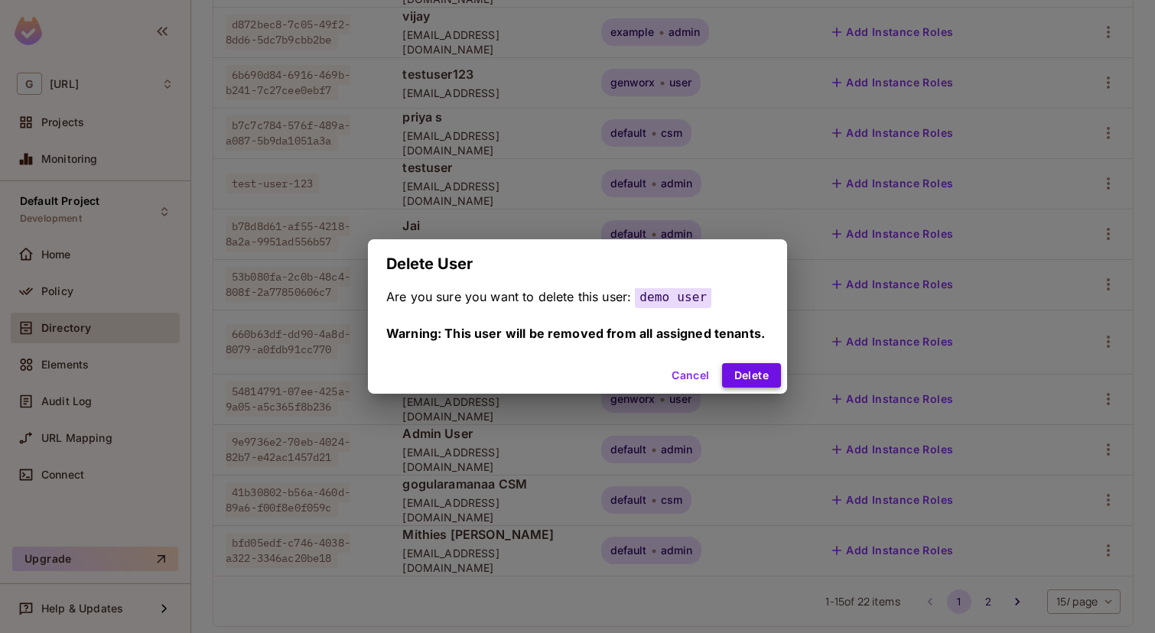
click at [750, 364] on button "Delete" at bounding box center [751, 375] width 59 height 24
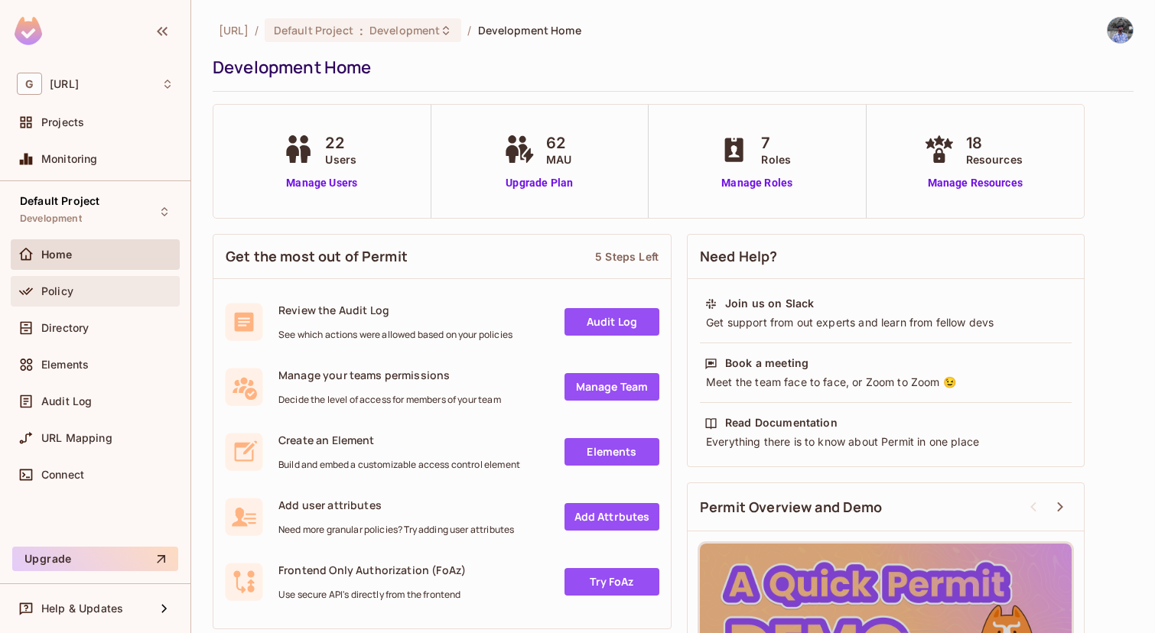
click at [96, 277] on div "Policy" at bounding box center [95, 291] width 169 height 31
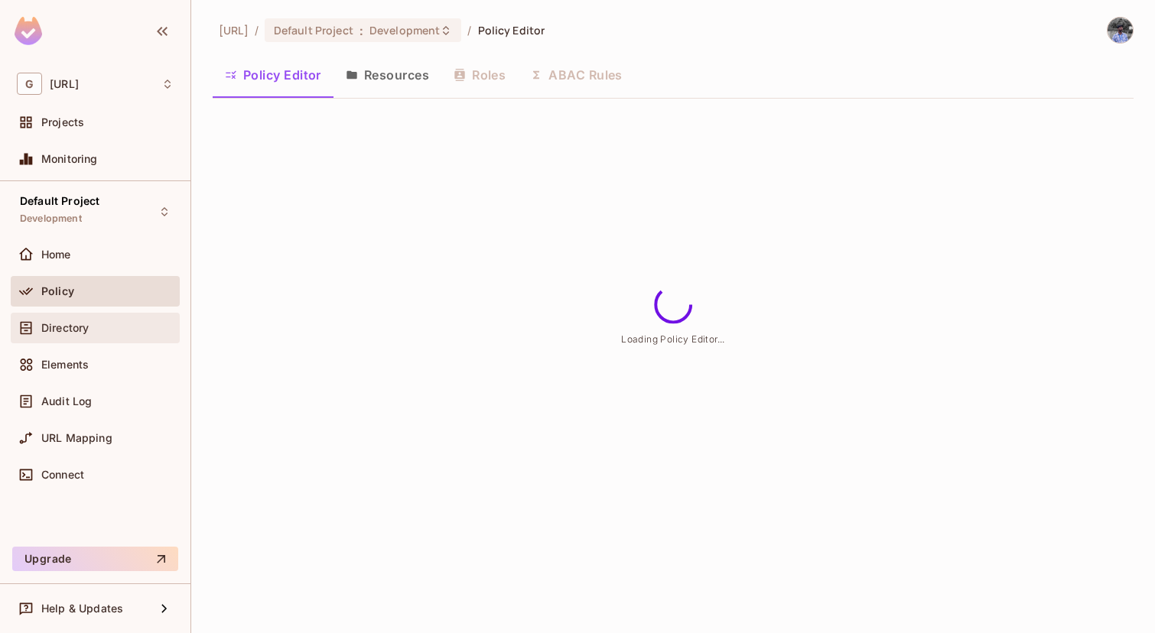
click at [116, 342] on div "Directory" at bounding box center [95, 328] width 169 height 31
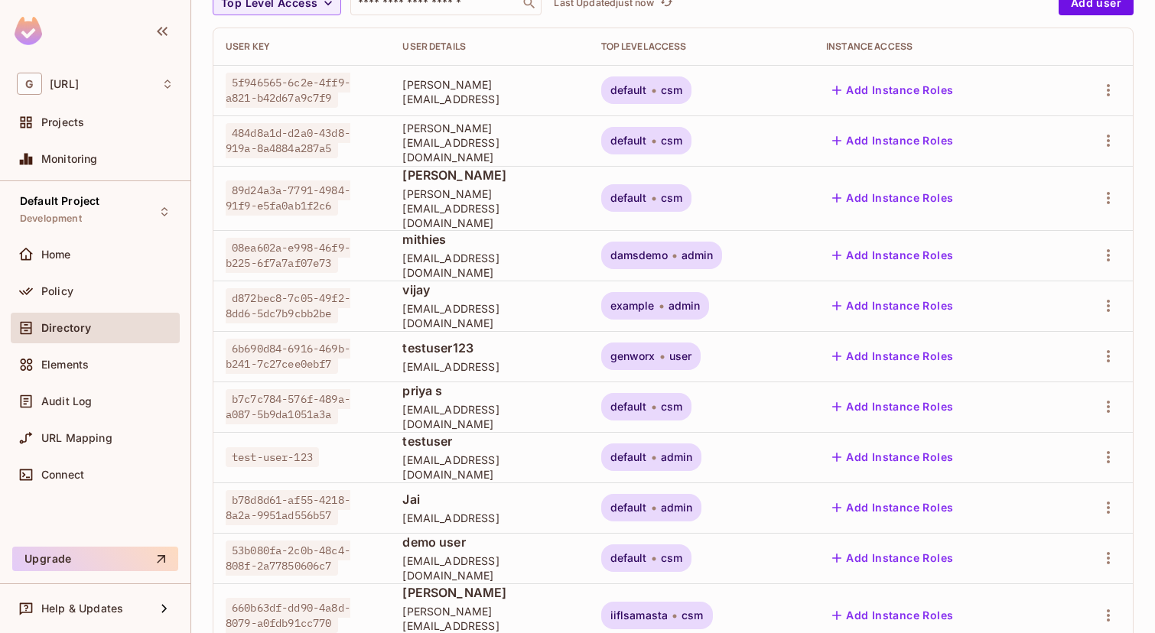
scroll to position [175, 0]
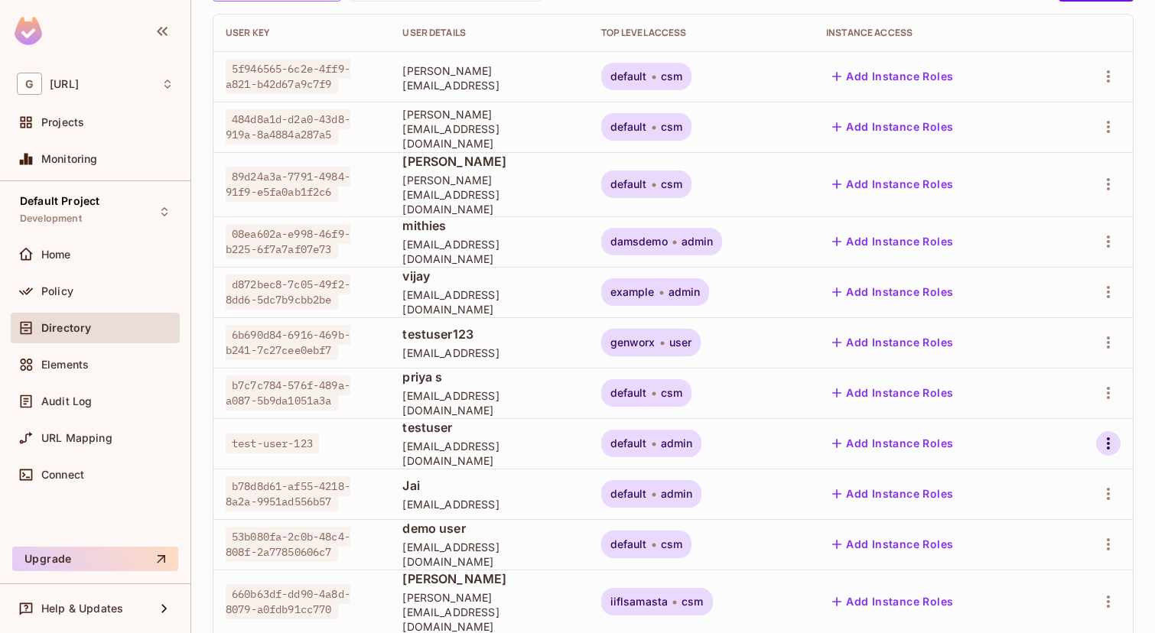
click at [1106, 434] on icon "button" at bounding box center [1108, 443] width 18 height 18
click at [1025, 551] on li "Delete User" at bounding box center [1038, 566] width 142 height 34
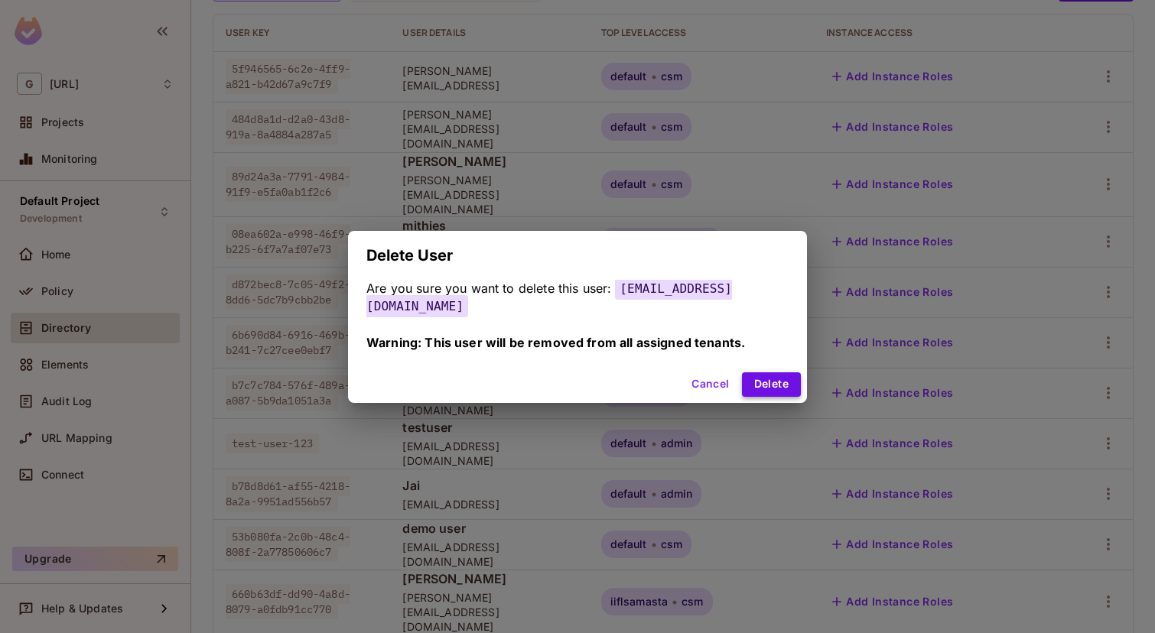
click at [767, 377] on button "Delete" at bounding box center [771, 384] width 59 height 24
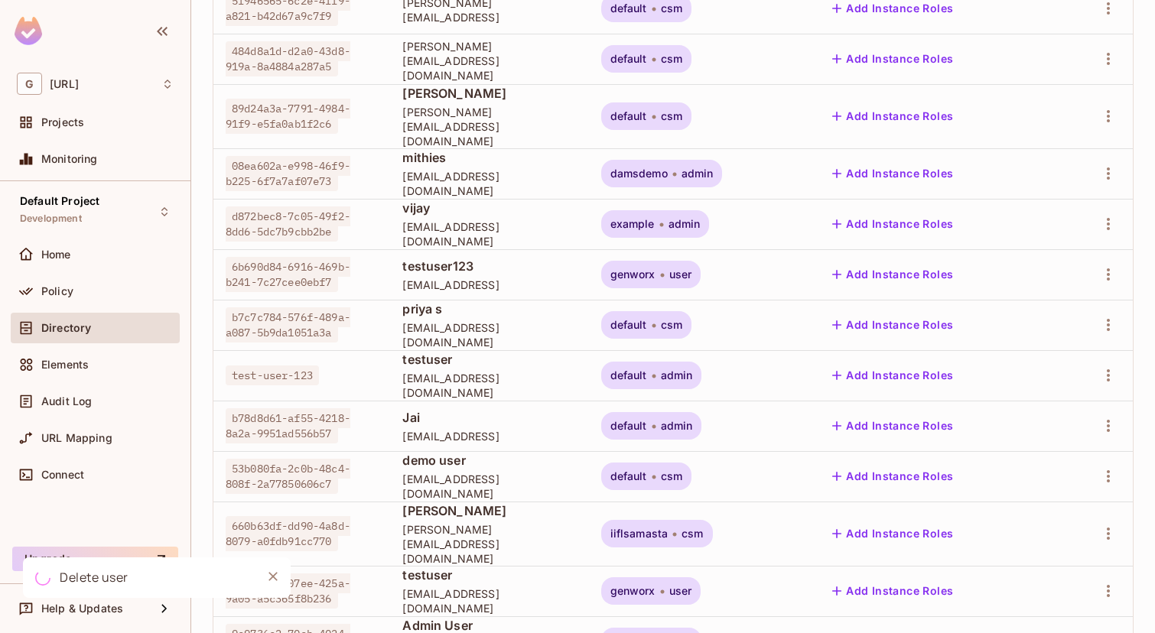
scroll to position [254, 0]
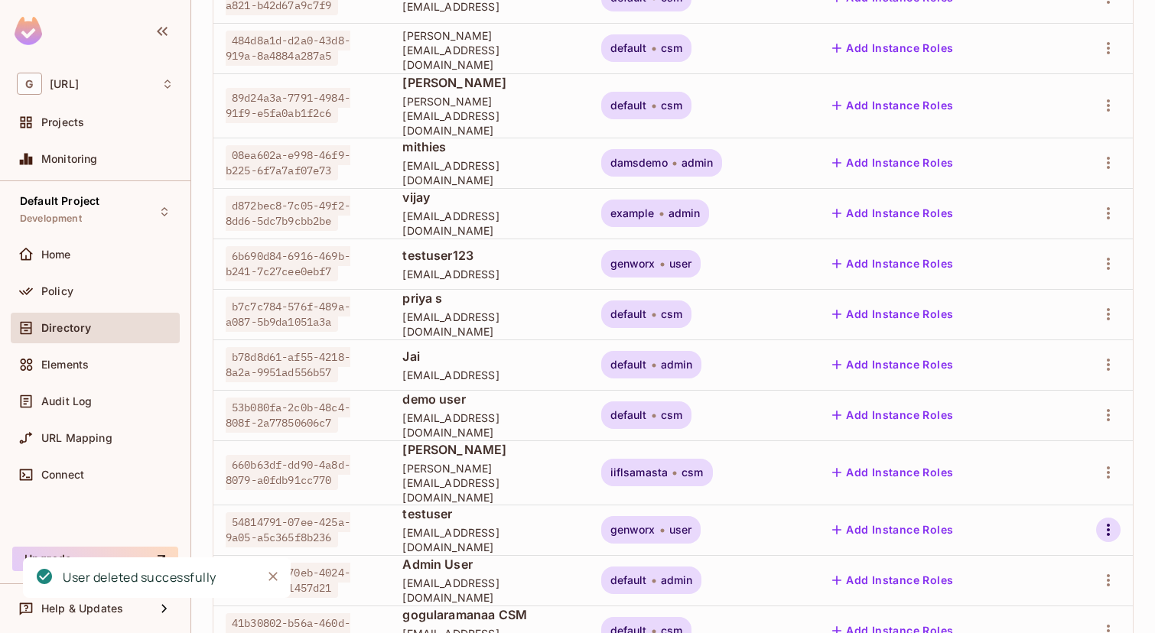
click at [1104, 521] on icon "button" at bounding box center [1108, 530] width 18 height 18
click at [993, 599] on icon at bounding box center [988, 598] width 18 height 18
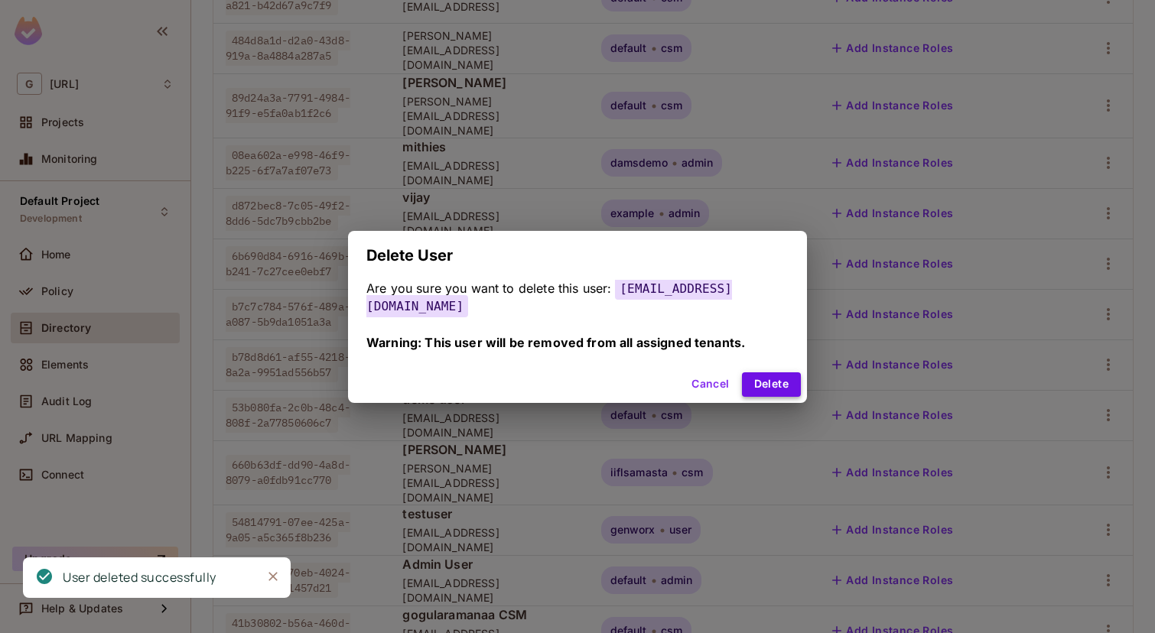
click at [761, 372] on button "Delete" at bounding box center [771, 384] width 59 height 24
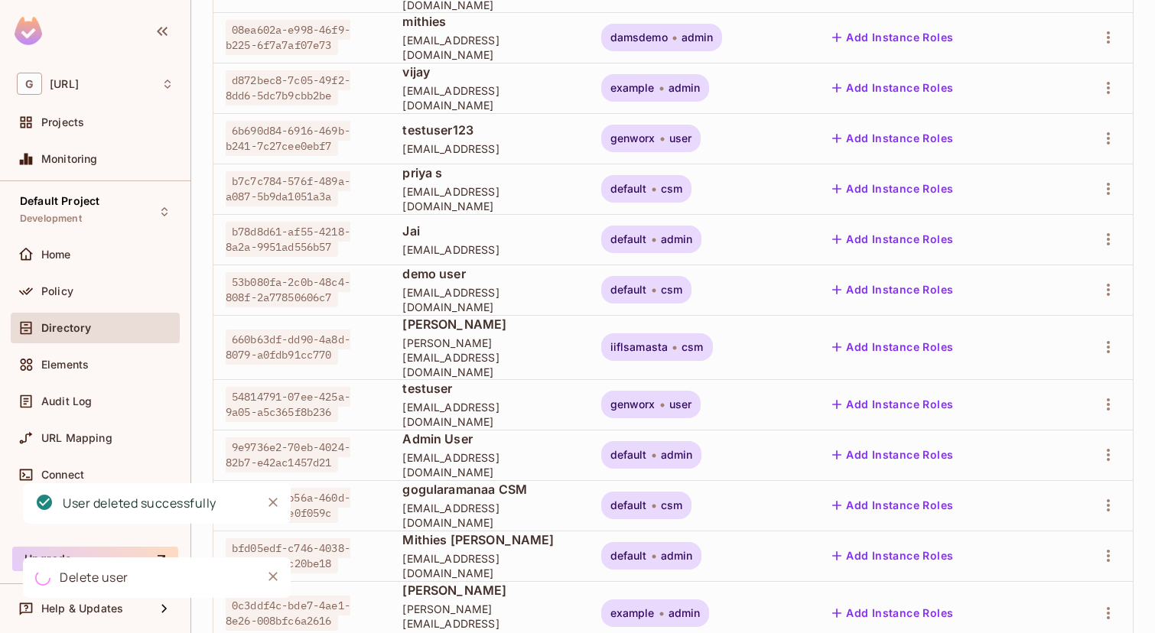
scroll to position [386, 0]
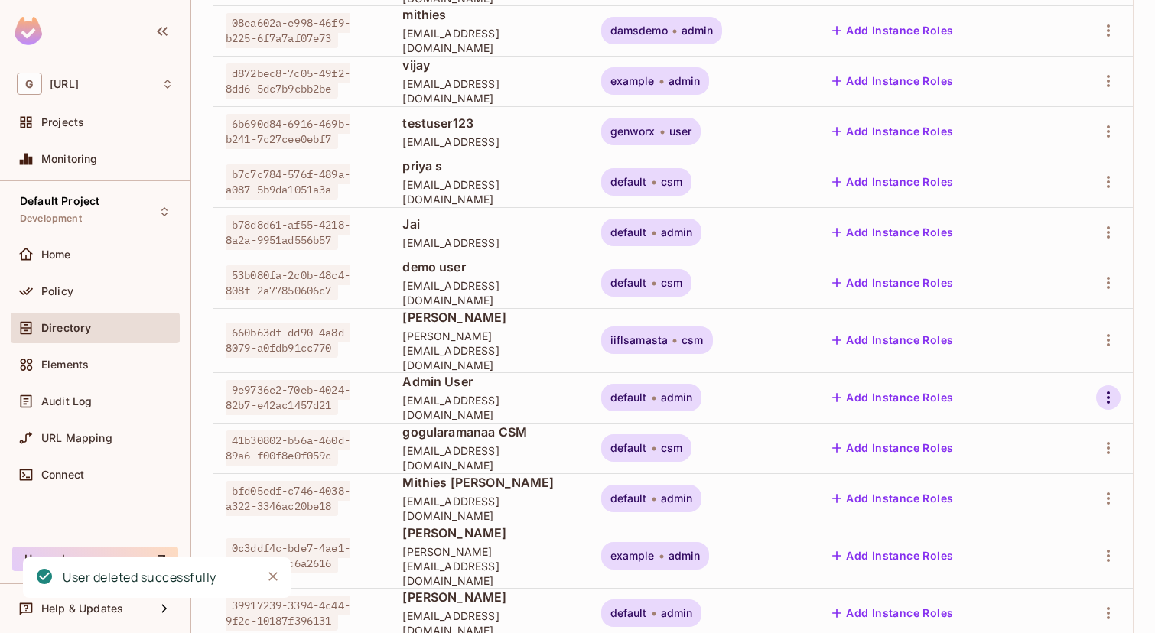
click at [1110, 388] on icon "button" at bounding box center [1108, 397] width 18 height 18
click at [1038, 503] on div "Delete User" at bounding box center [1039, 506] width 60 height 15
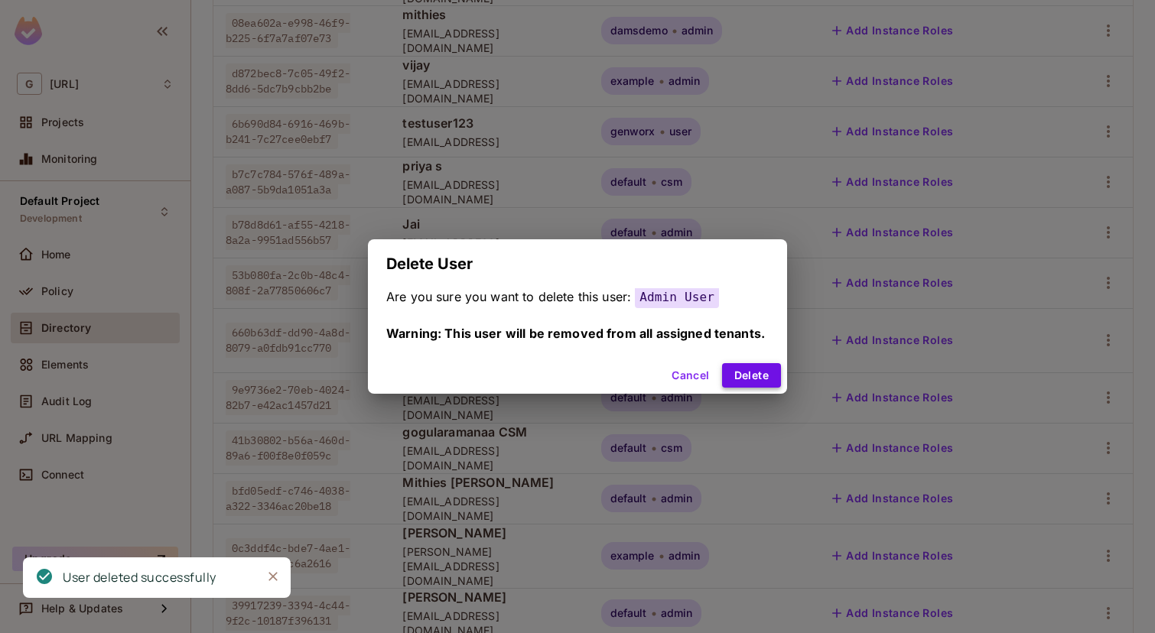
click at [762, 367] on button "Delete" at bounding box center [751, 375] width 59 height 24
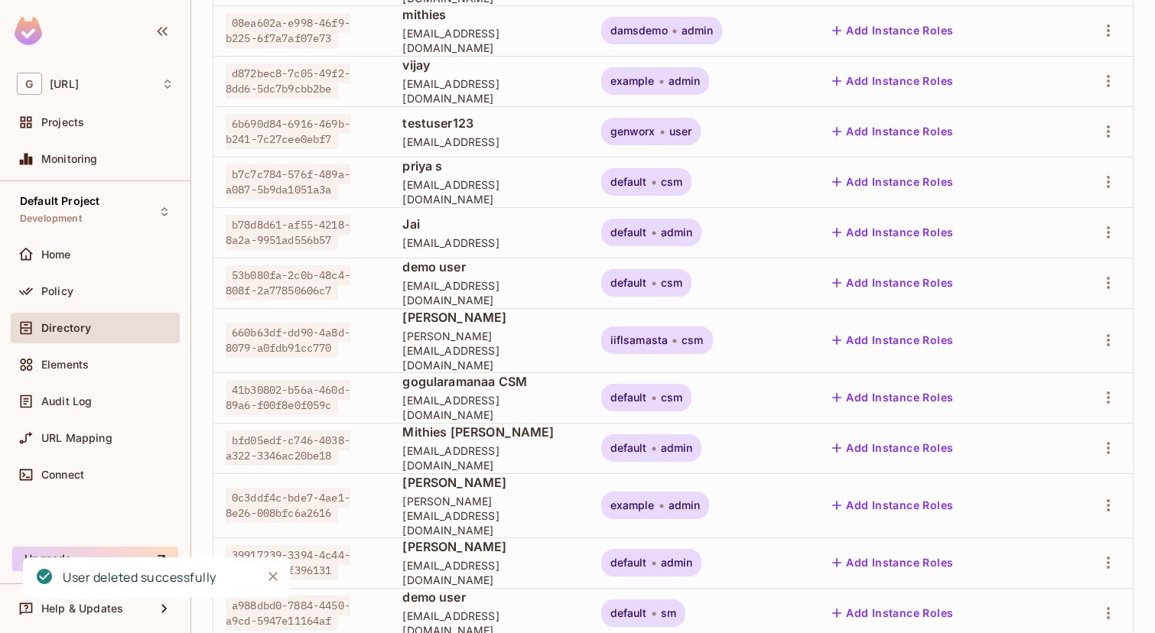
scroll to position [435, 0]
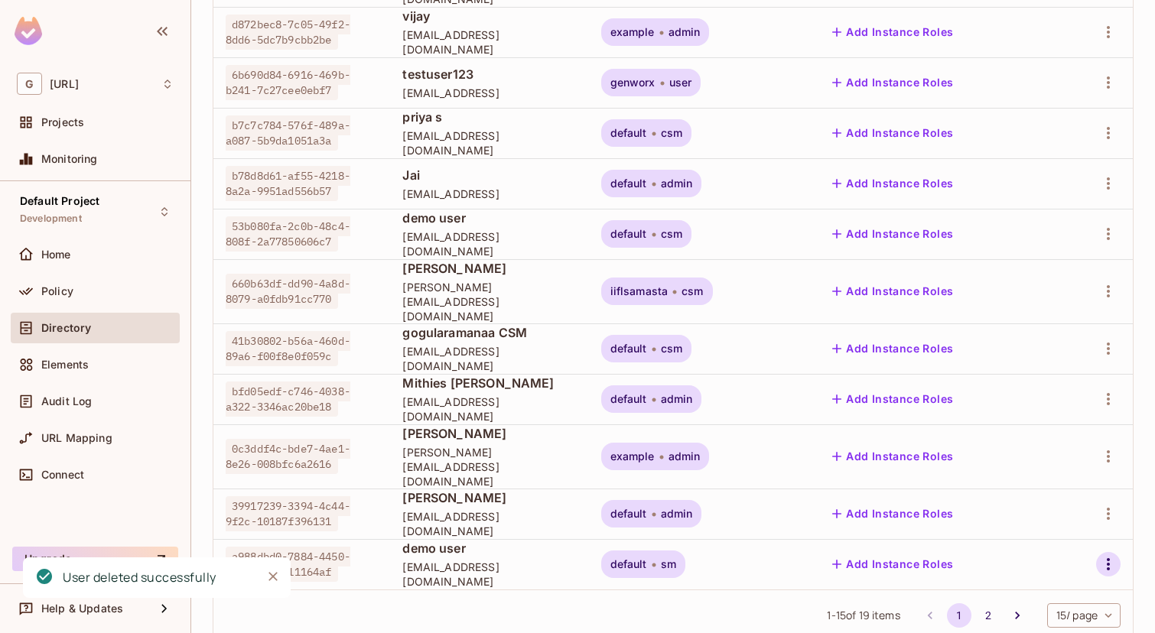
click at [1097, 552] on button "button" at bounding box center [1108, 564] width 24 height 24
click at [1015, 597] on div "Delete User" at bounding box center [1039, 597] width 60 height 15
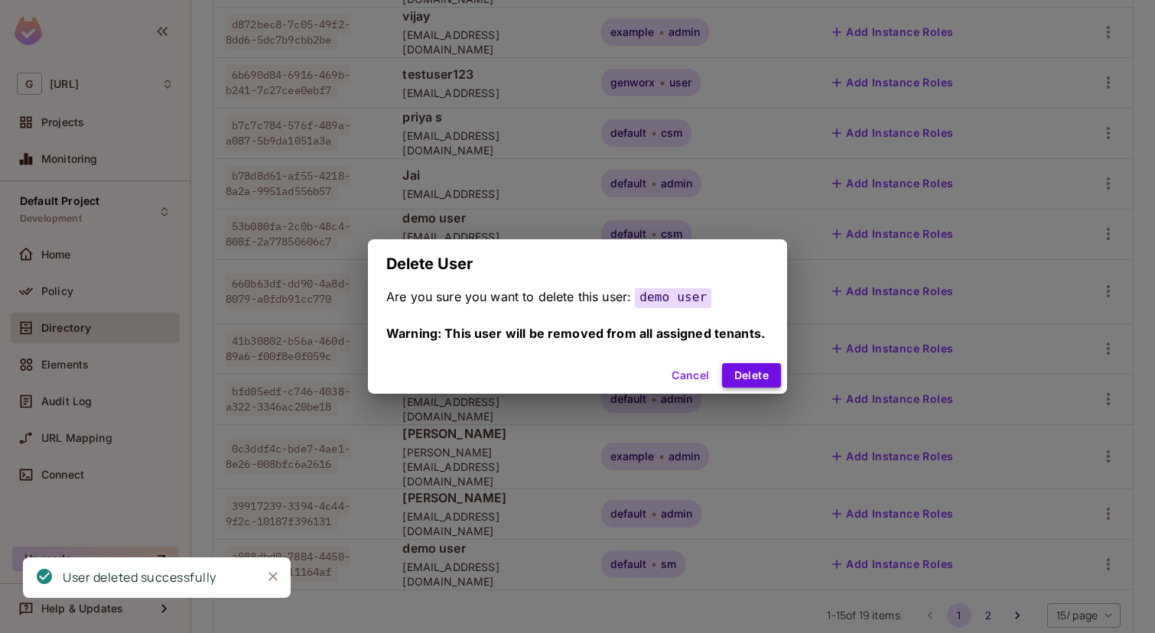
click at [765, 382] on button "Delete" at bounding box center [751, 375] width 59 height 24
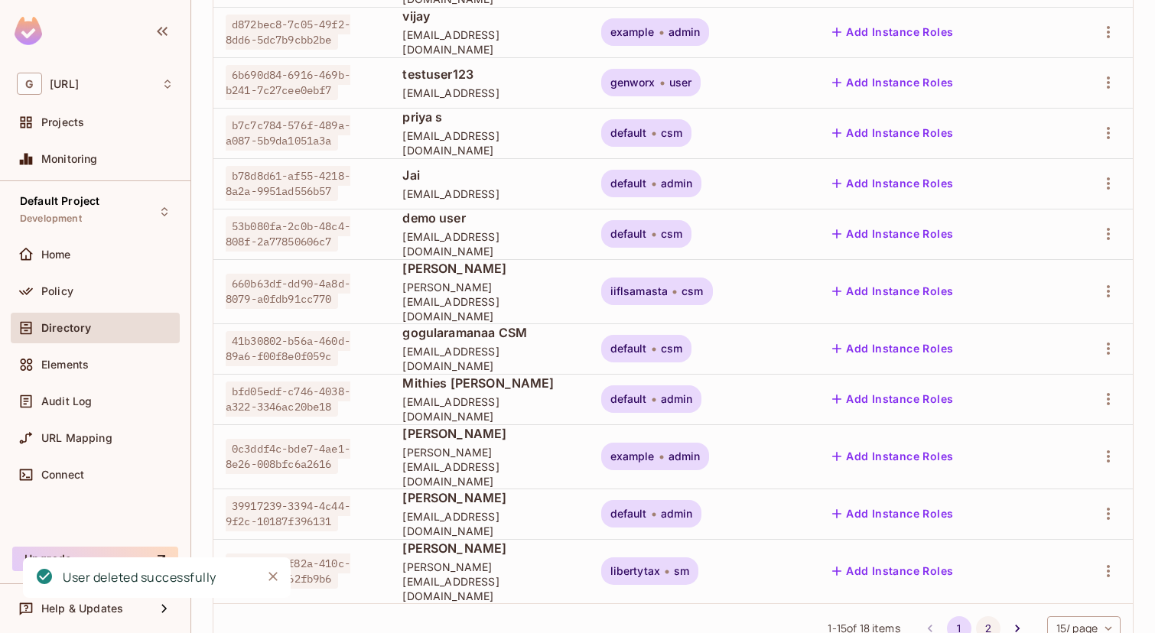
click at [983, 616] on button "2" at bounding box center [988, 628] width 24 height 24
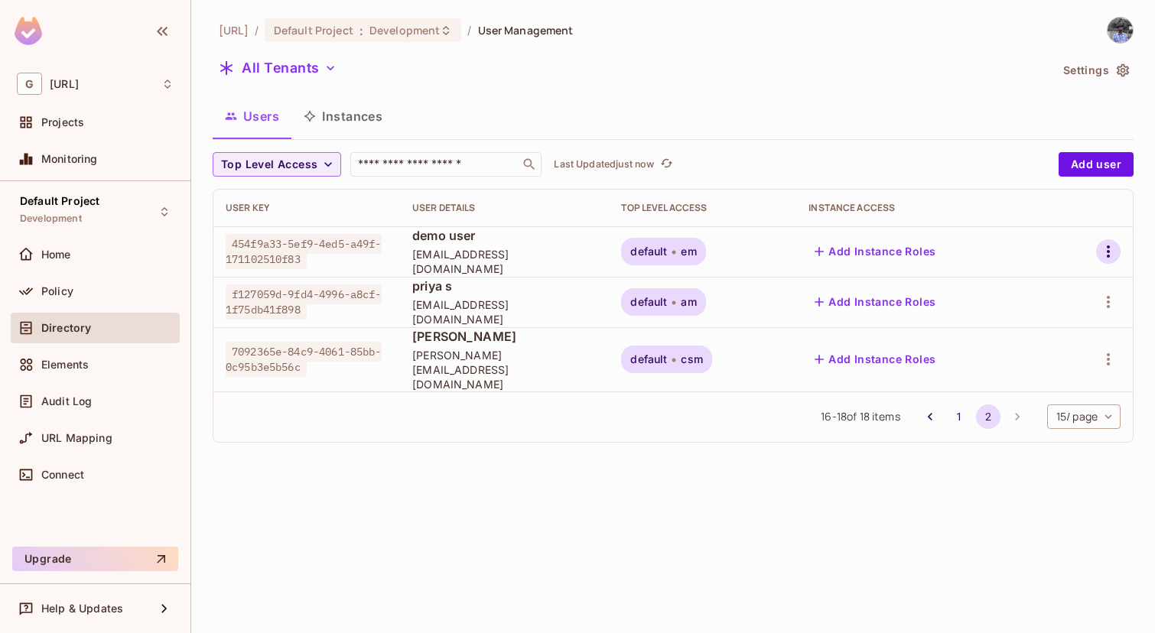
click at [1114, 247] on icon "button" at bounding box center [1108, 251] width 18 height 18
click at [1019, 386] on div "Delete User" at bounding box center [1039, 387] width 60 height 15
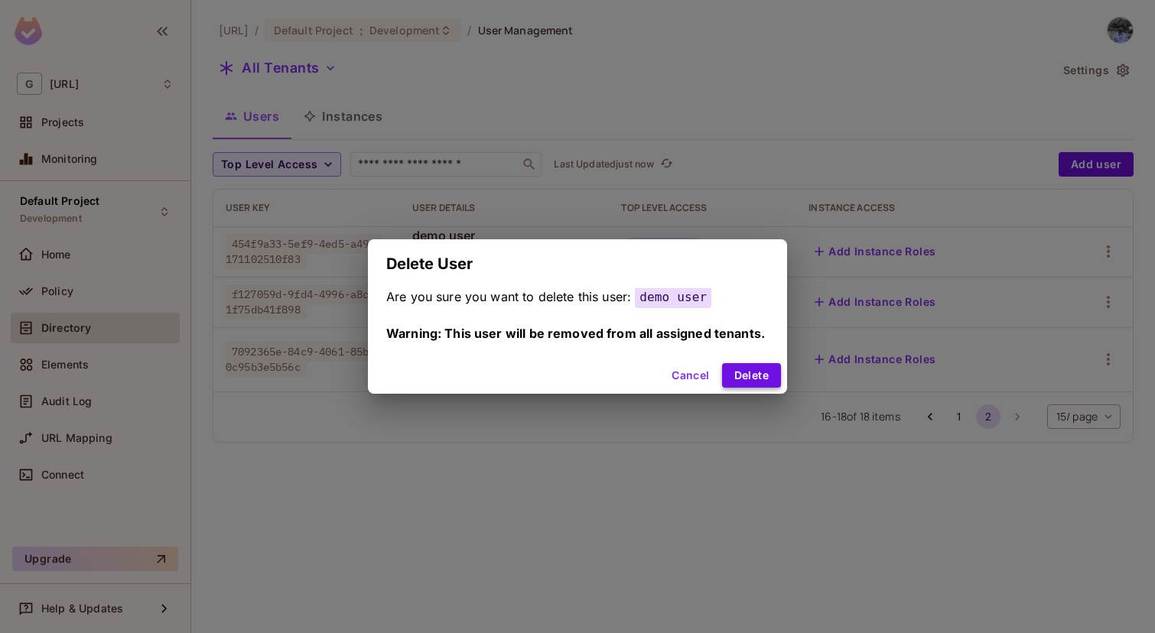
click at [752, 378] on button "Delete" at bounding box center [751, 375] width 59 height 24
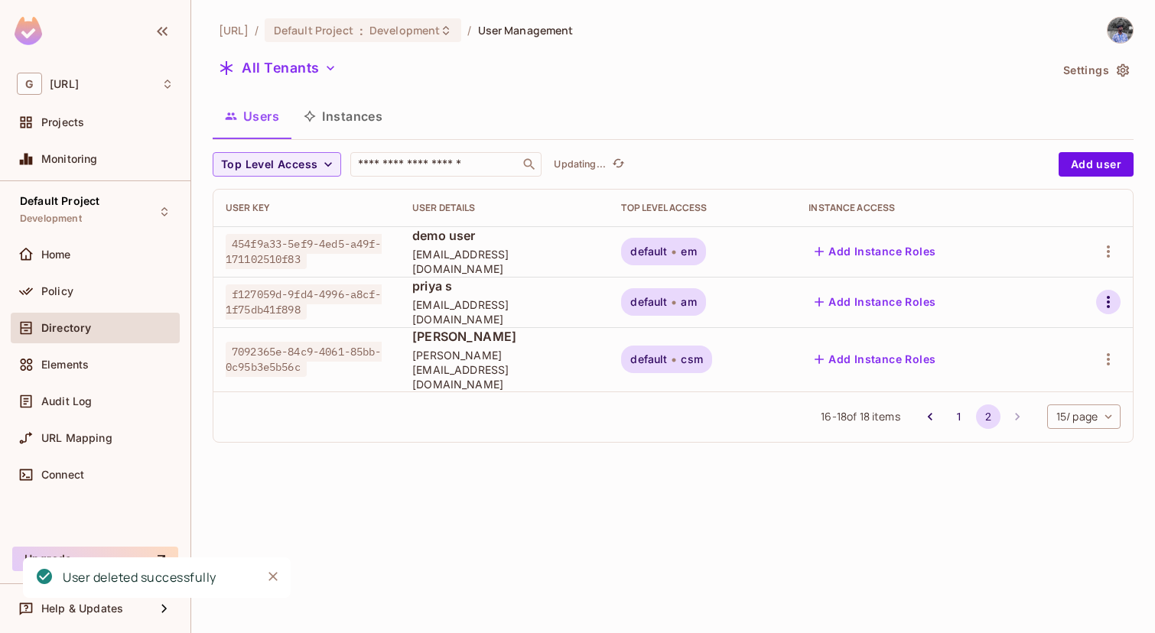
click at [1106, 300] on icon "button" at bounding box center [1108, 302] width 18 height 18
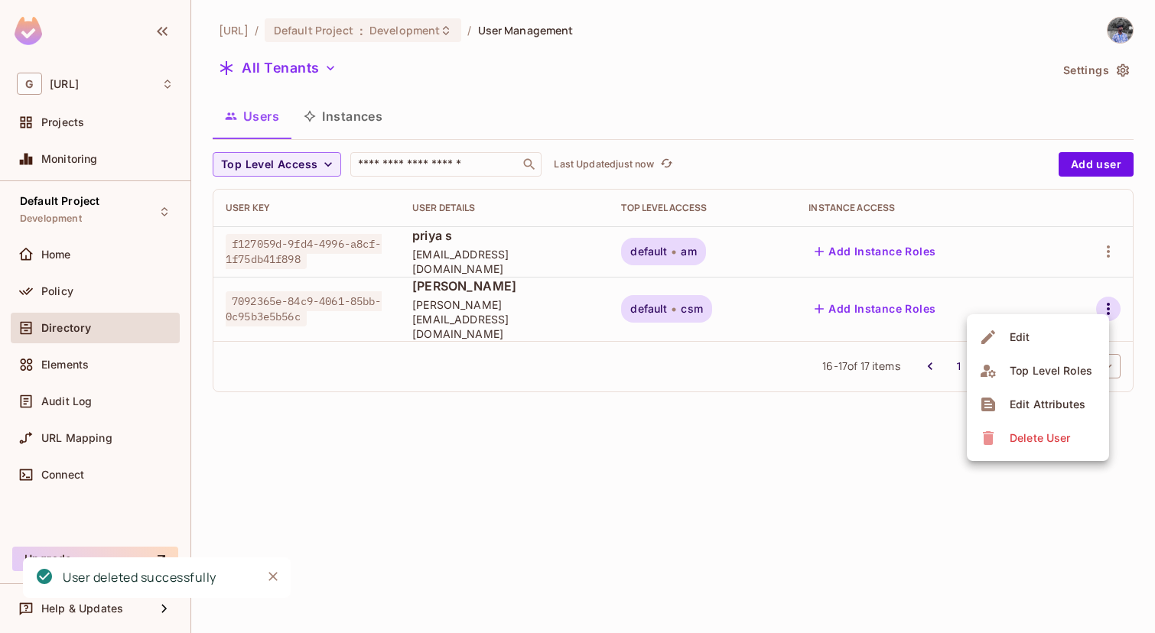
click at [1106, 252] on div at bounding box center [577, 316] width 1155 height 633
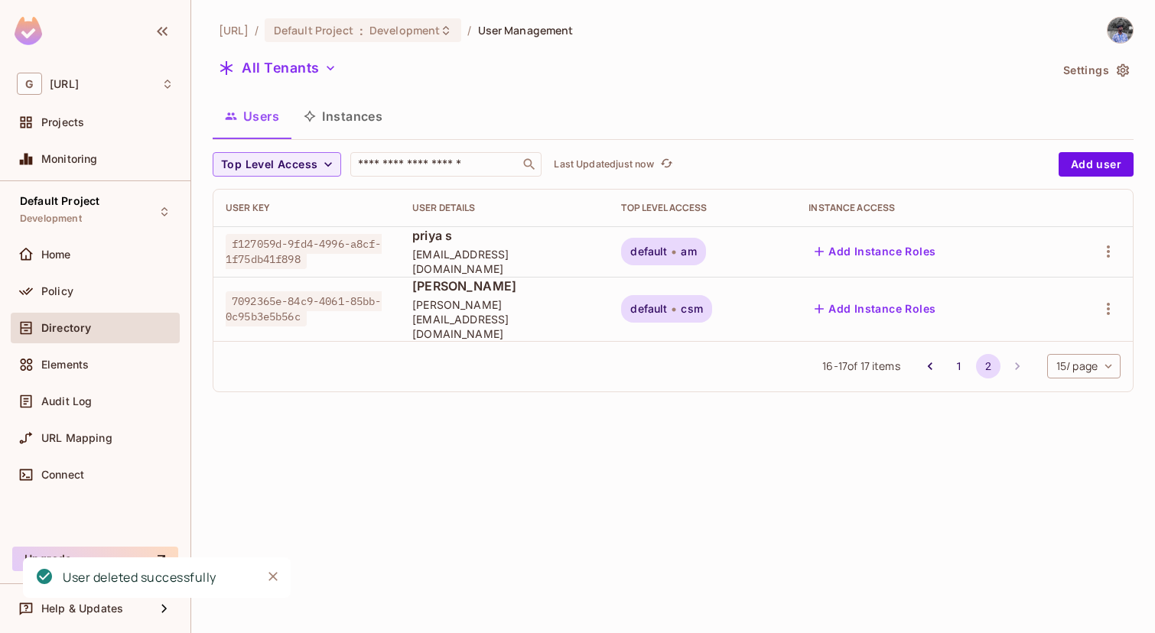
click at [1106, 252] on icon "button" at bounding box center [1108, 251] width 18 height 18
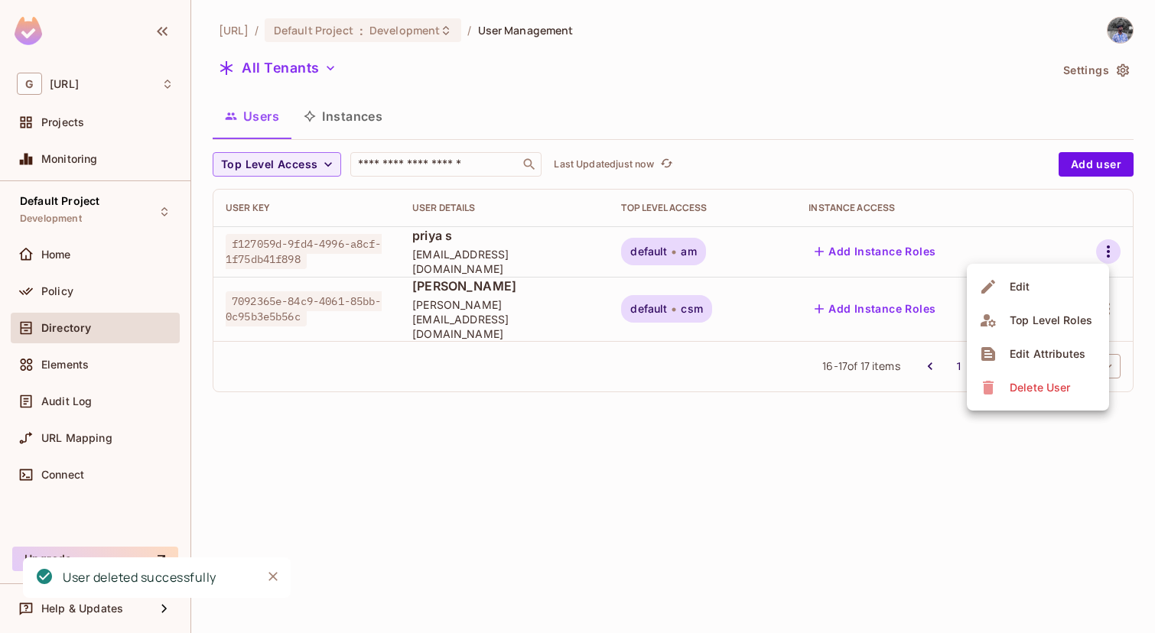
click at [1034, 390] on div "Delete User" at bounding box center [1039, 387] width 60 height 15
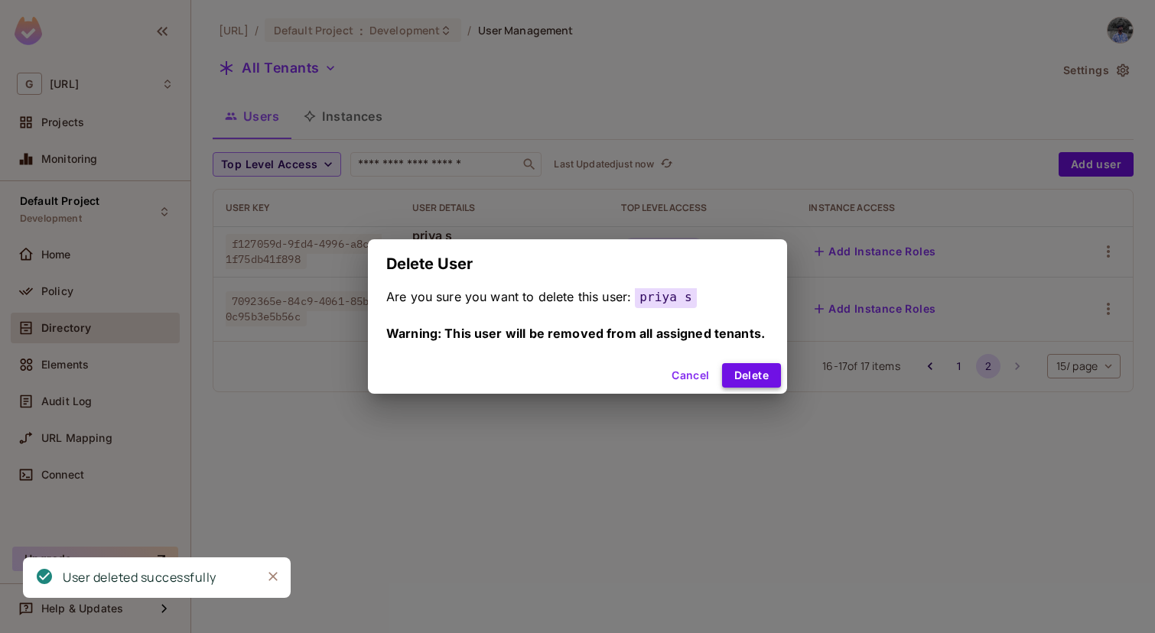
click at [763, 375] on button "Delete" at bounding box center [751, 375] width 59 height 24
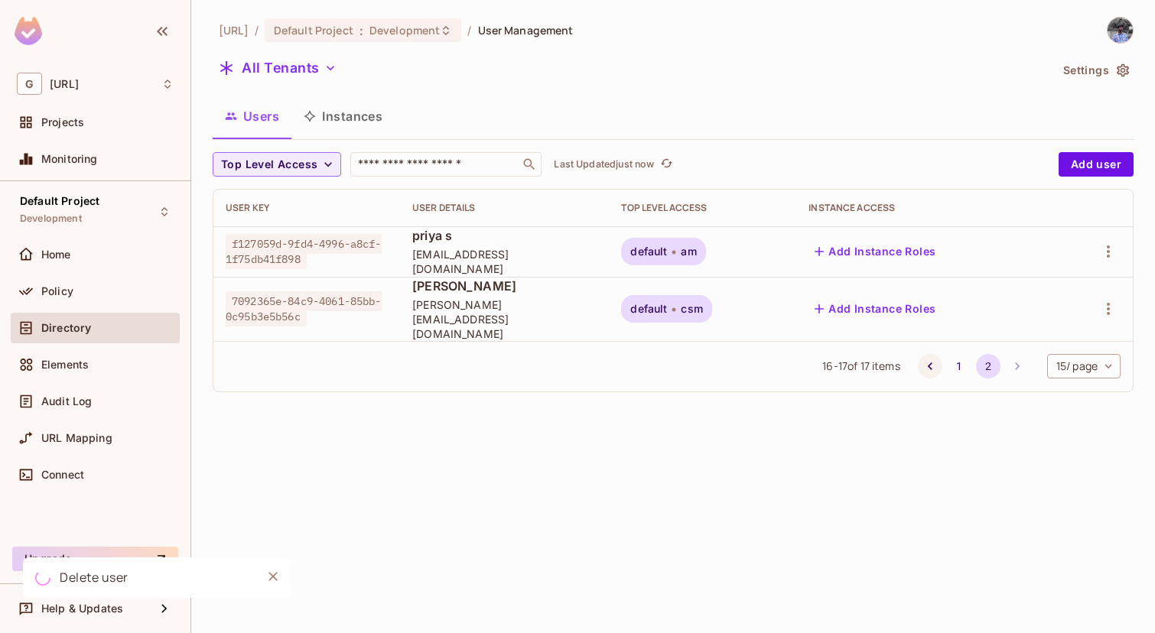
click at [931, 359] on icon "Go to previous page" at bounding box center [929, 366] width 15 height 15
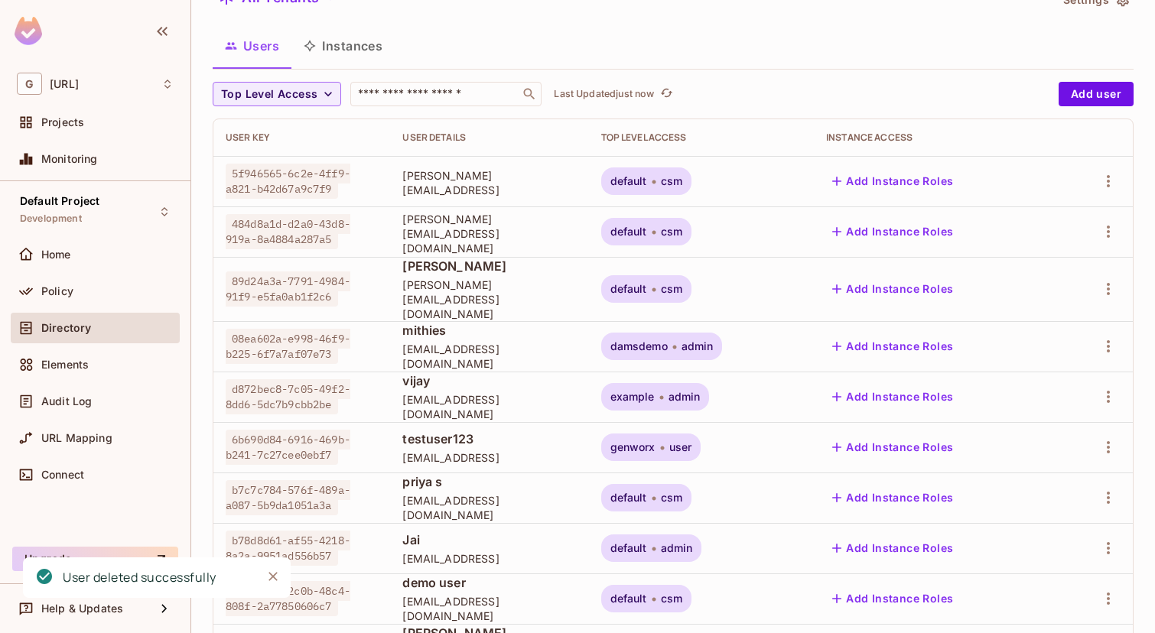
scroll to position [74, 0]
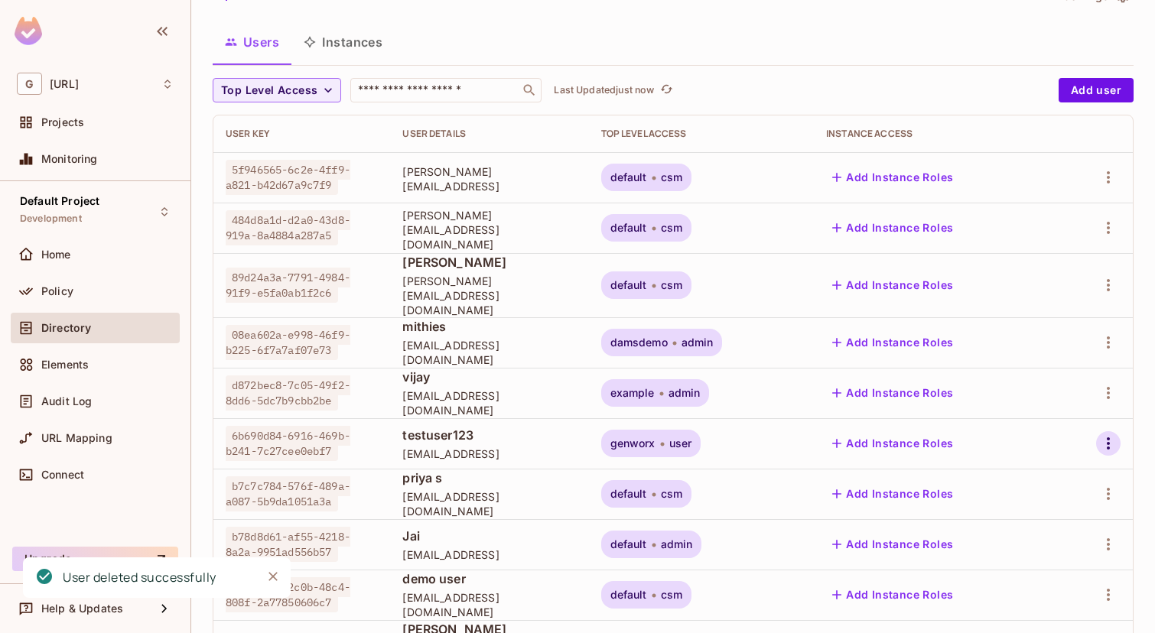
click at [1109, 434] on icon "button" at bounding box center [1108, 443] width 18 height 18
click at [1015, 570] on div "Delete User" at bounding box center [1039, 565] width 60 height 15
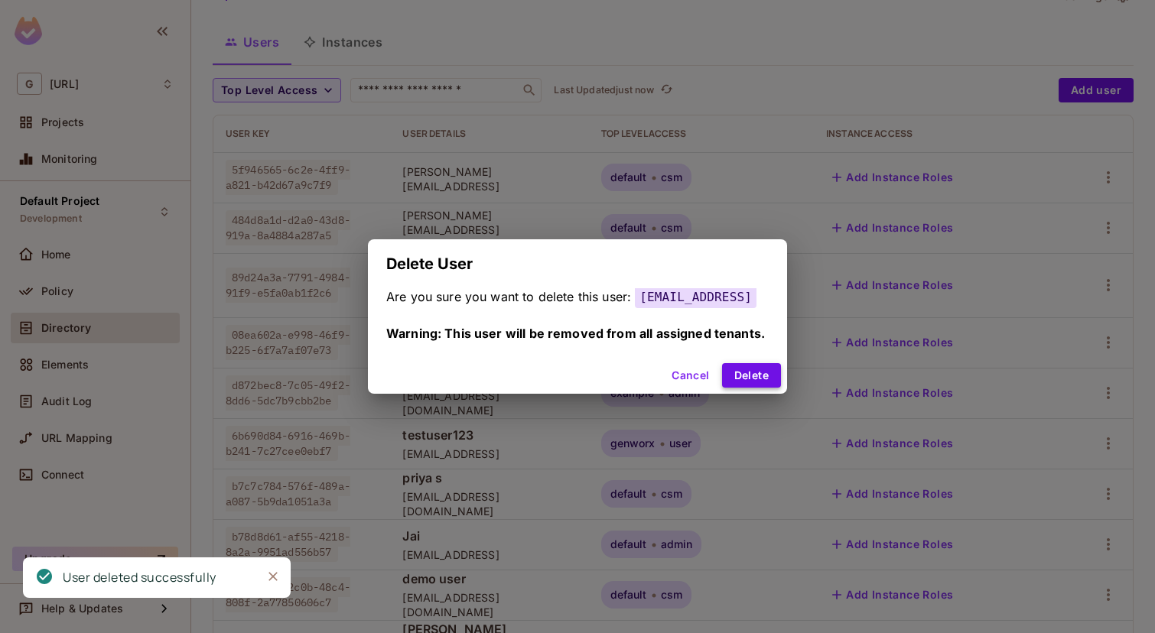
click at [781, 379] on button "Delete" at bounding box center [751, 375] width 59 height 24
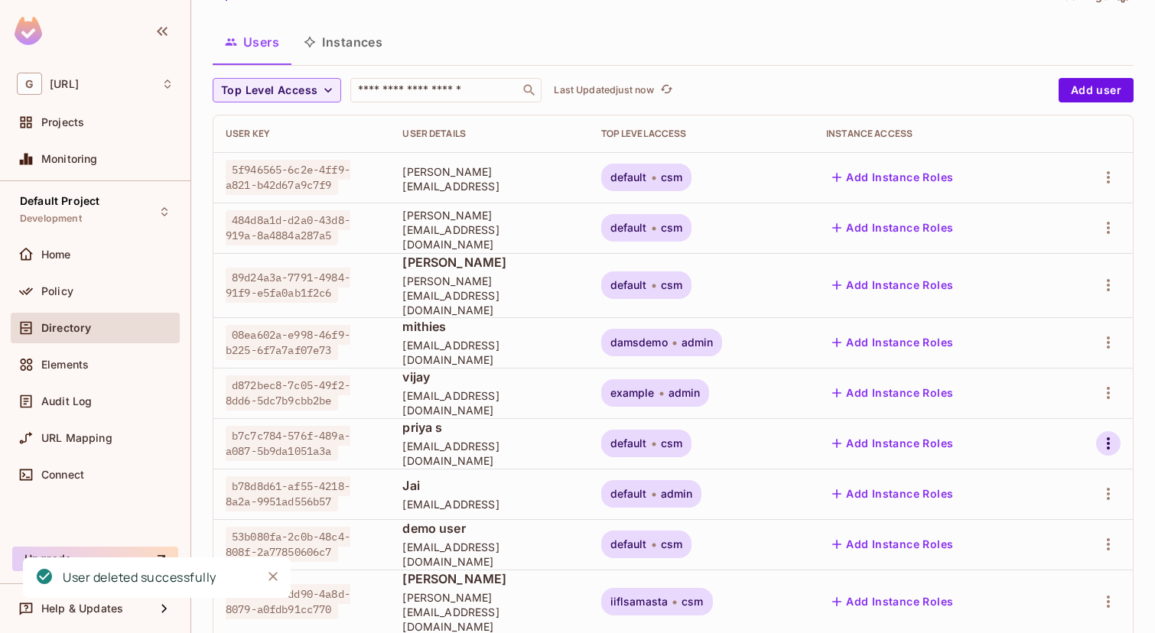
click at [1107, 437] on icon "button" at bounding box center [1107, 443] width 3 height 12
click at [1021, 560] on div "Delete User" at bounding box center [1039, 565] width 60 height 15
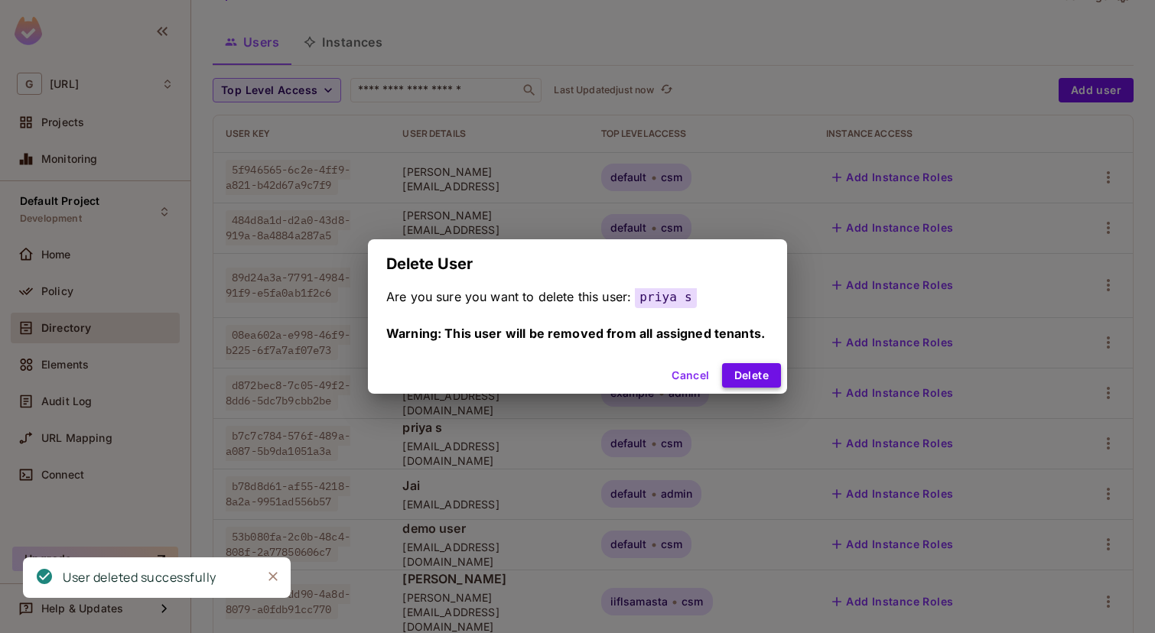
click at [756, 370] on button "Delete" at bounding box center [751, 375] width 59 height 24
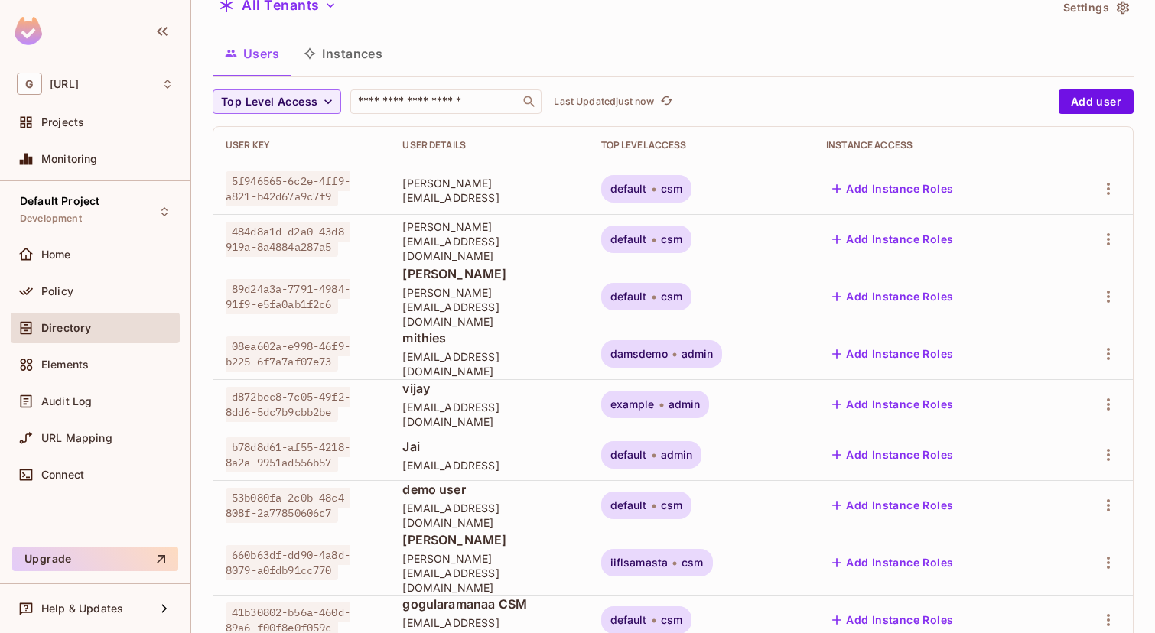
scroll to position [0, 0]
